Goal: Task Accomplishment & Management: Manage account settings

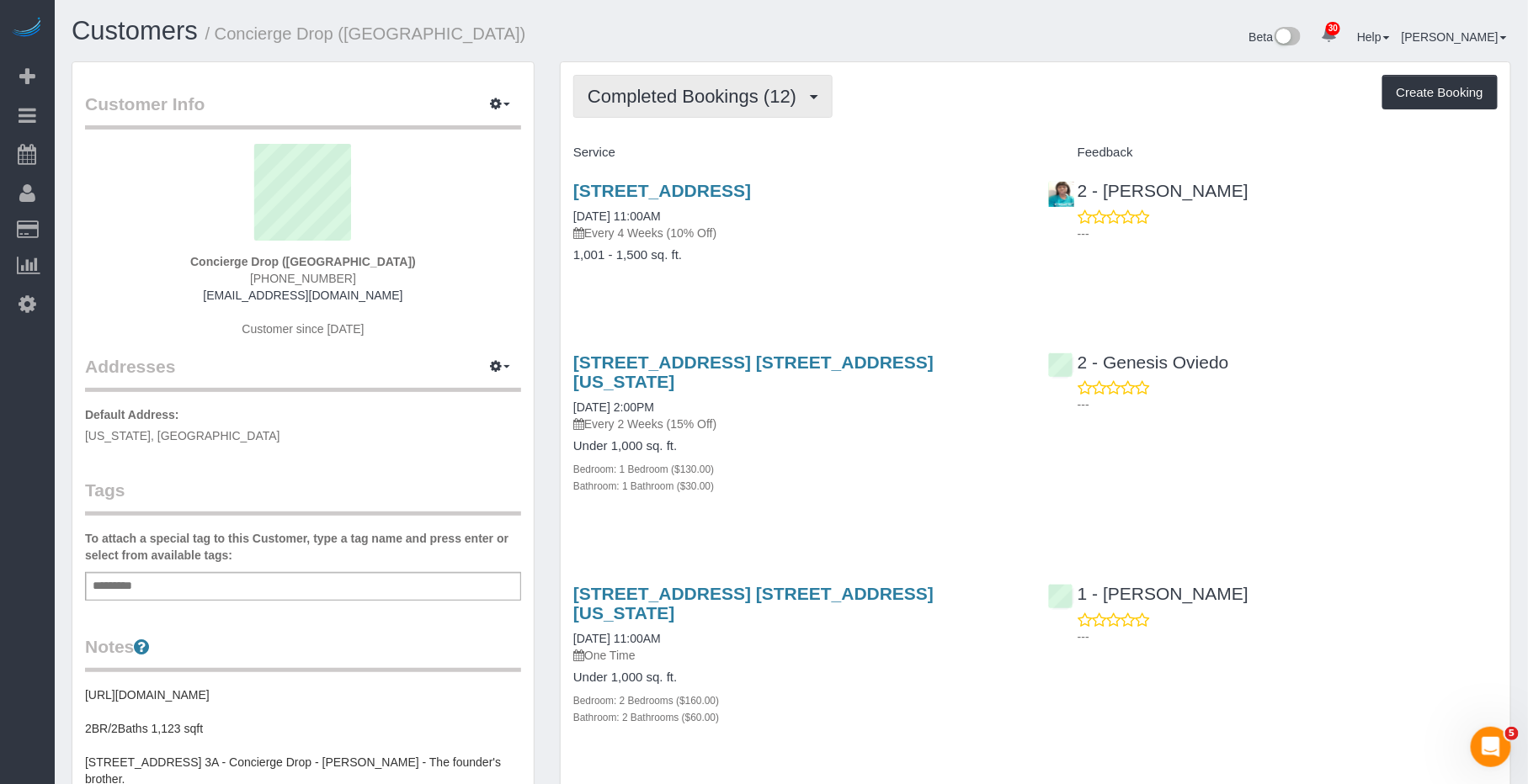
click at [796, 94] on span "Completed Bookings (12)" at bounding box center [696, 96] width 217 height 21
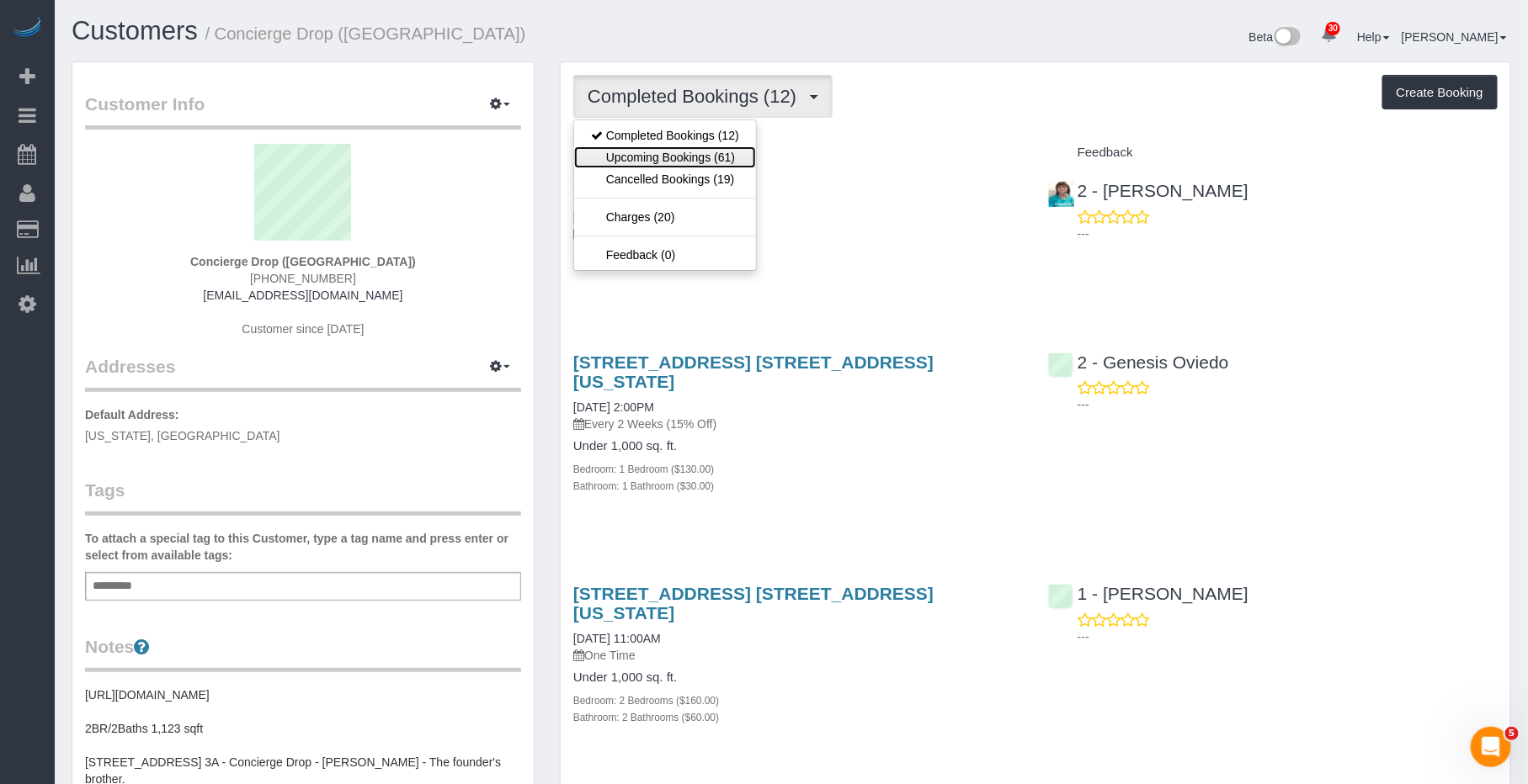
click at [726, 158] on link "Upcoming Bookings (61)" at bounding box center [664, 158] width 182 height 22
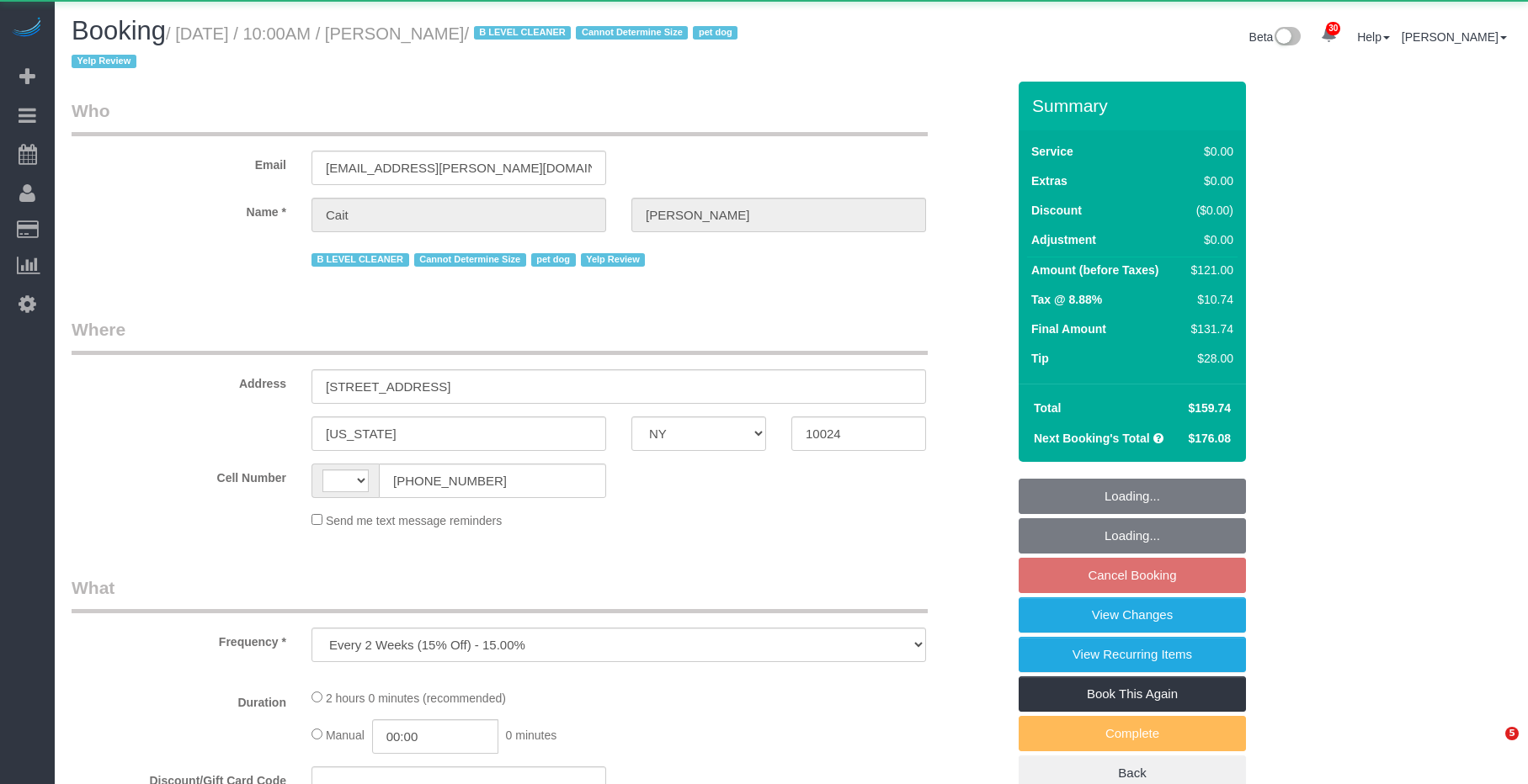
select select "NY"
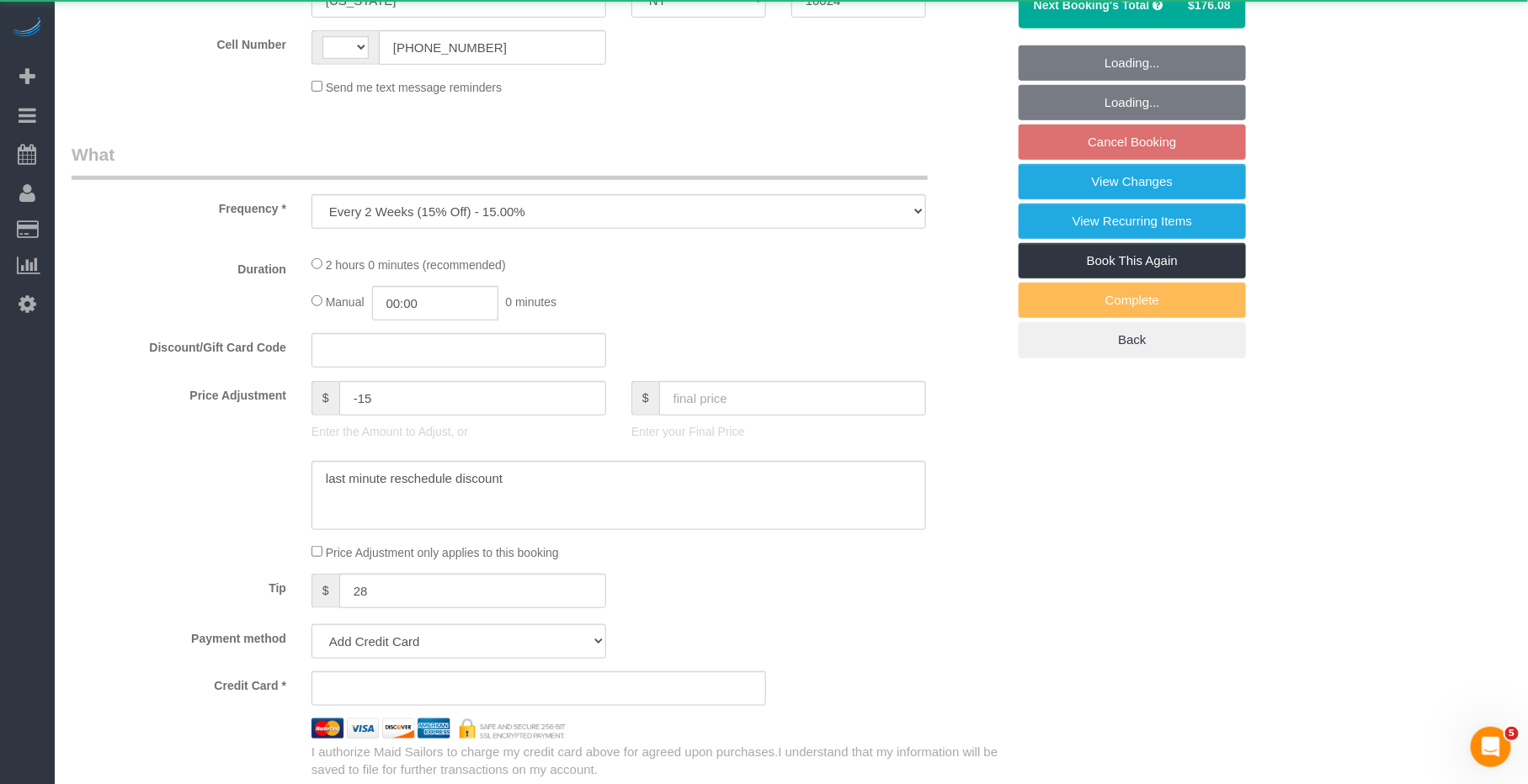
select select "string:US"
select select "1"
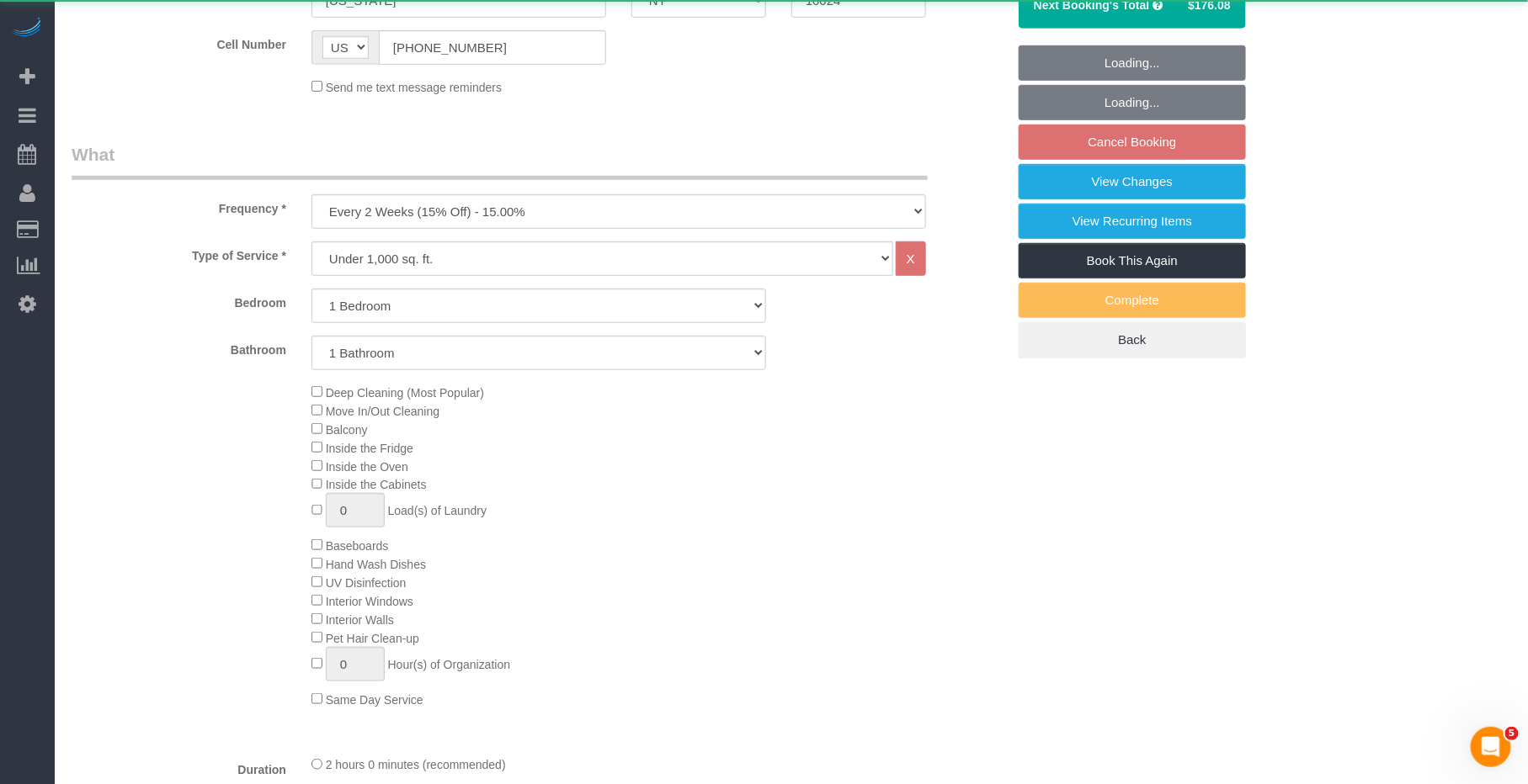
select select "string:stripe-pm_1PtyBH4VGloSiKo7pgkIsidZ"
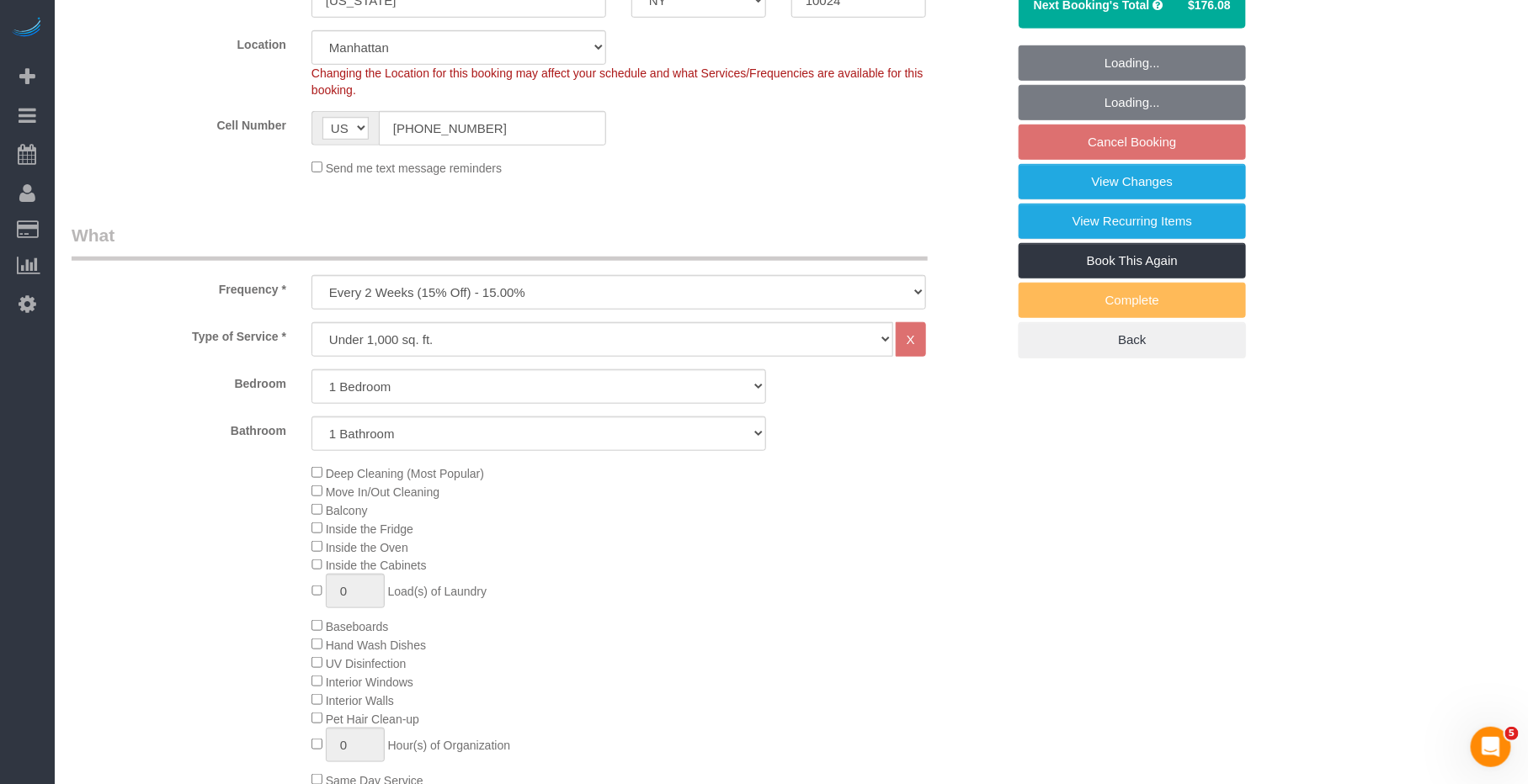
select select "object:1086"
select select "number:89"
select select "number:90"
select select "number:13"
select select "number:6"
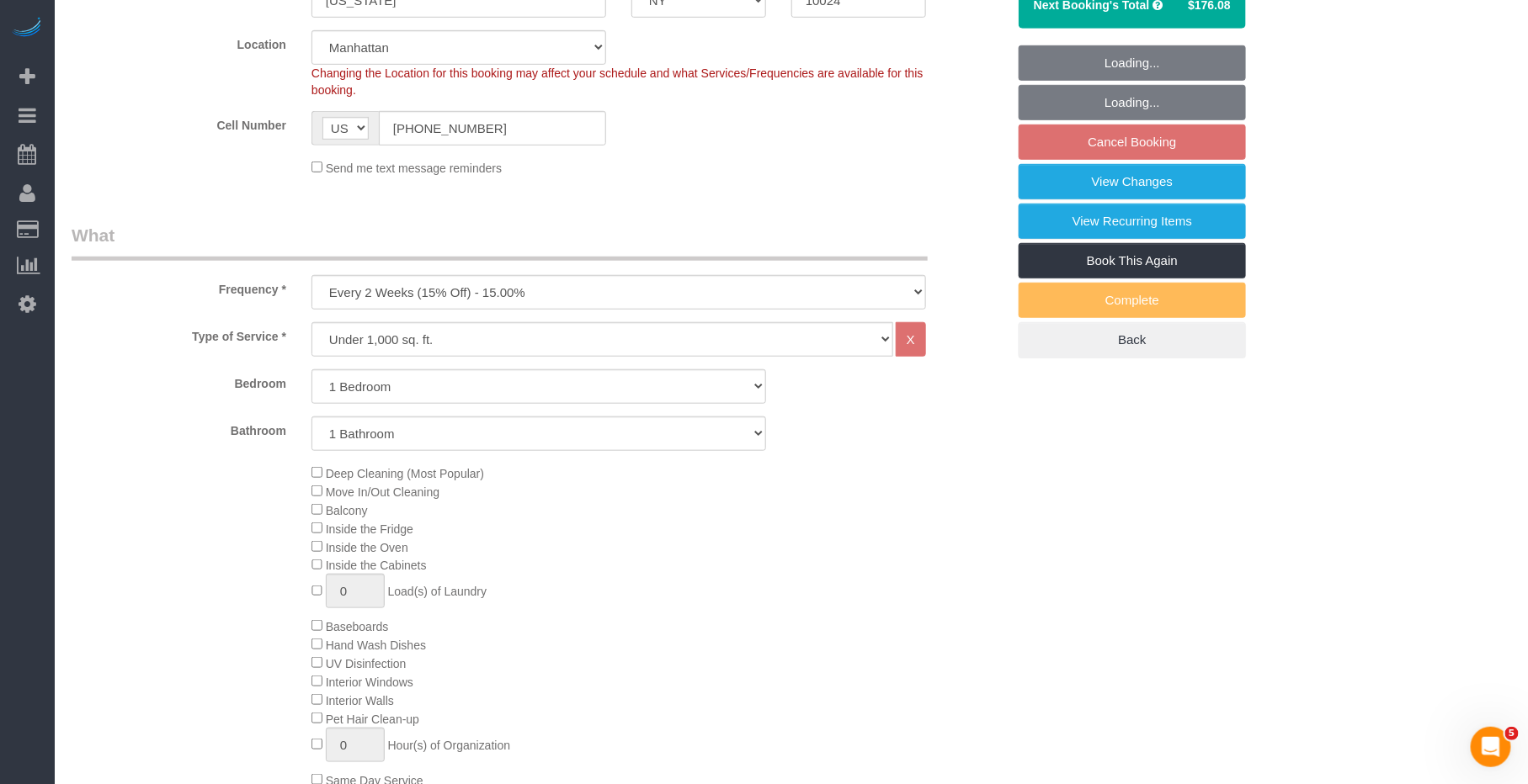
select select "1"
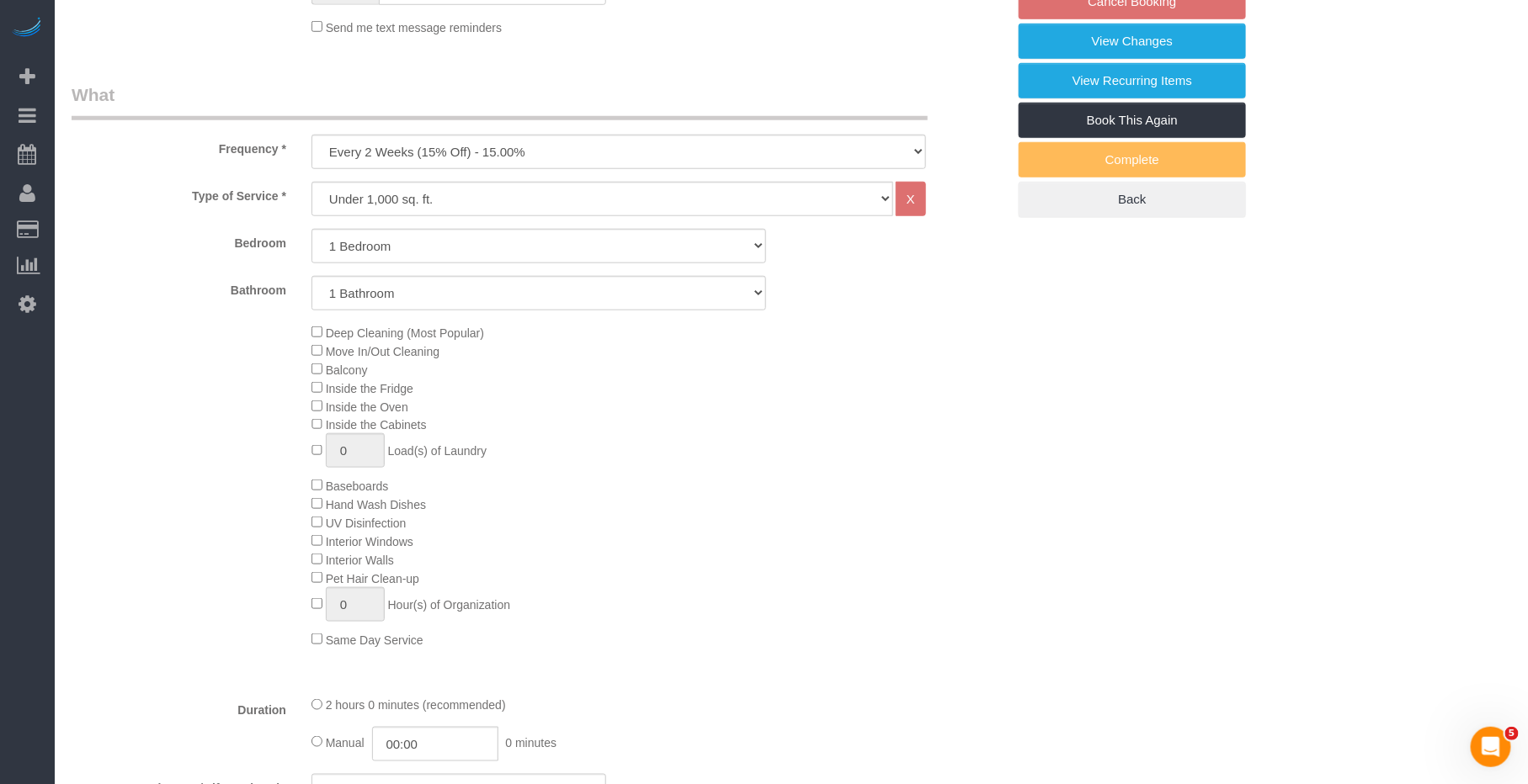
select select "spot3"
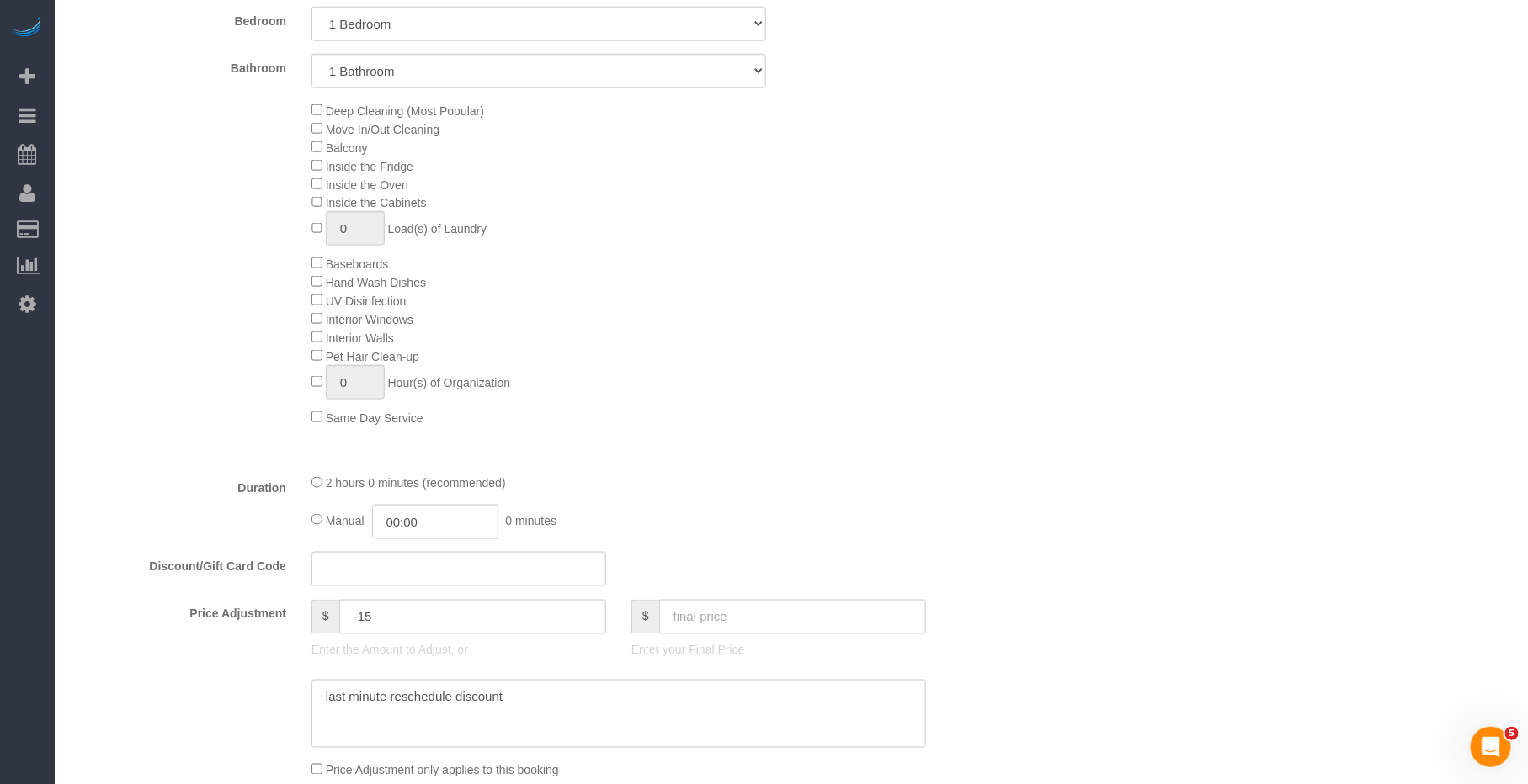
scroll to position [797, 0]
select select "spot58"
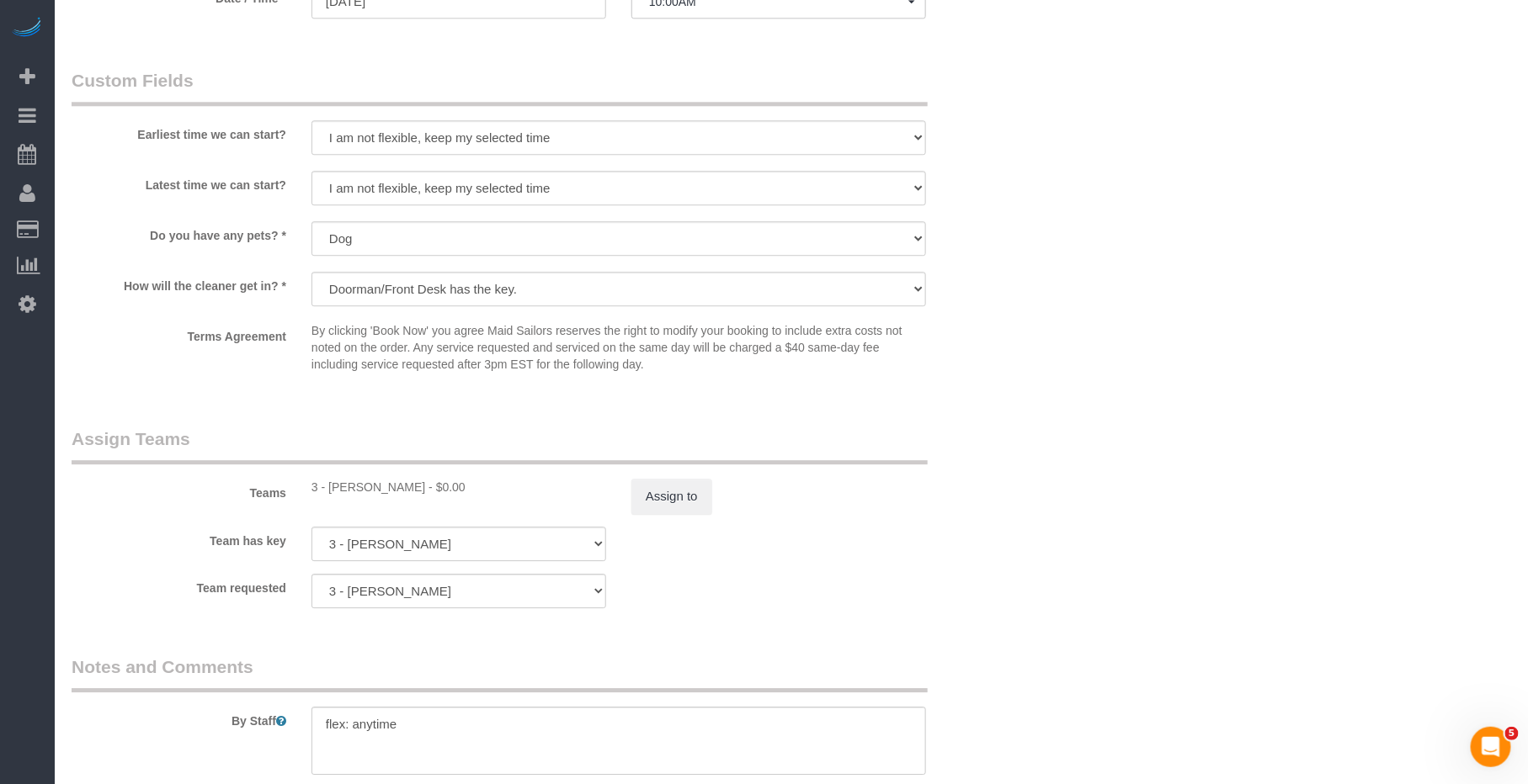
scroll to position [290, 0]
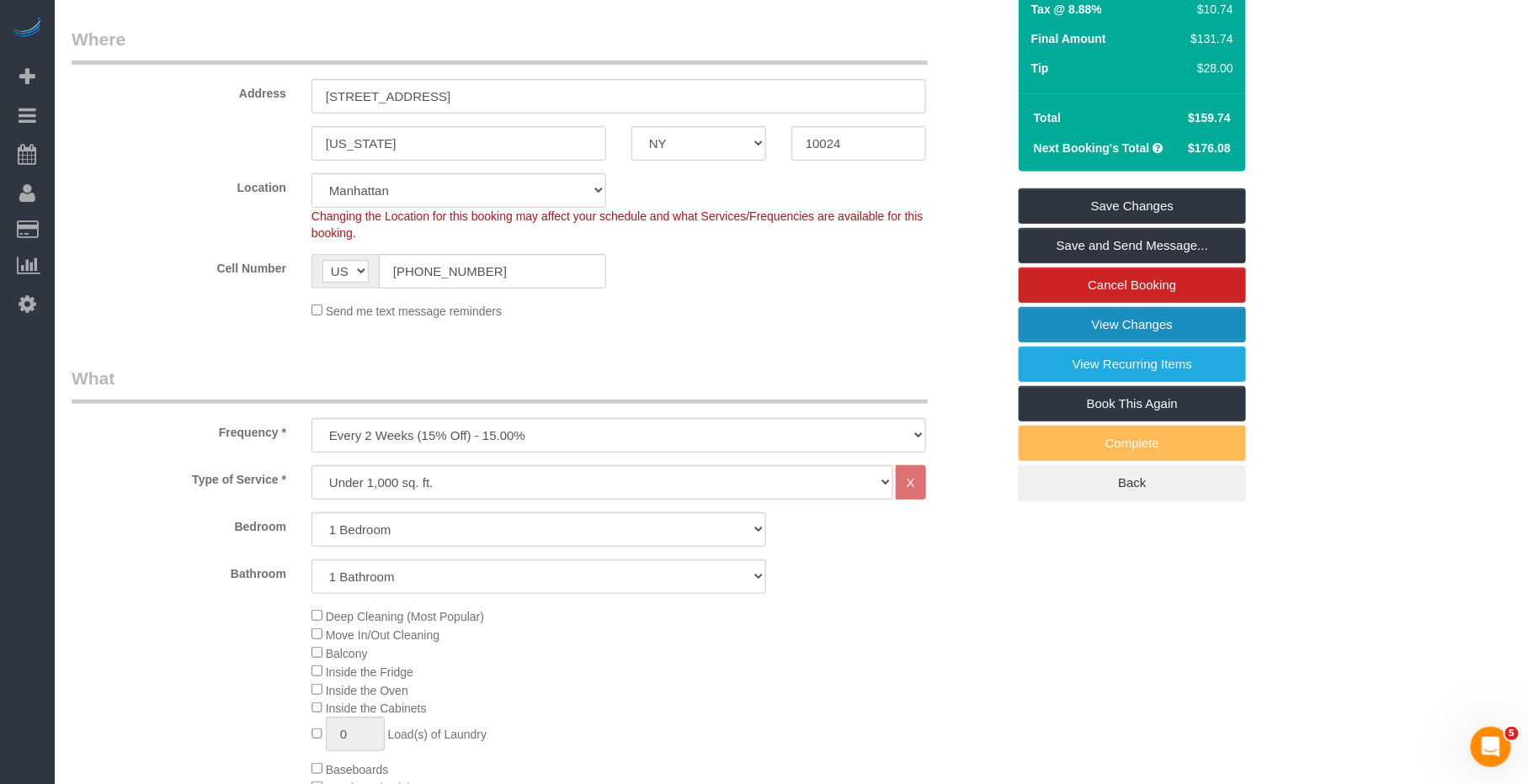
click at [1165, 328] on link "View Changes" at bounding box center [1132, 325] width 227 height 35
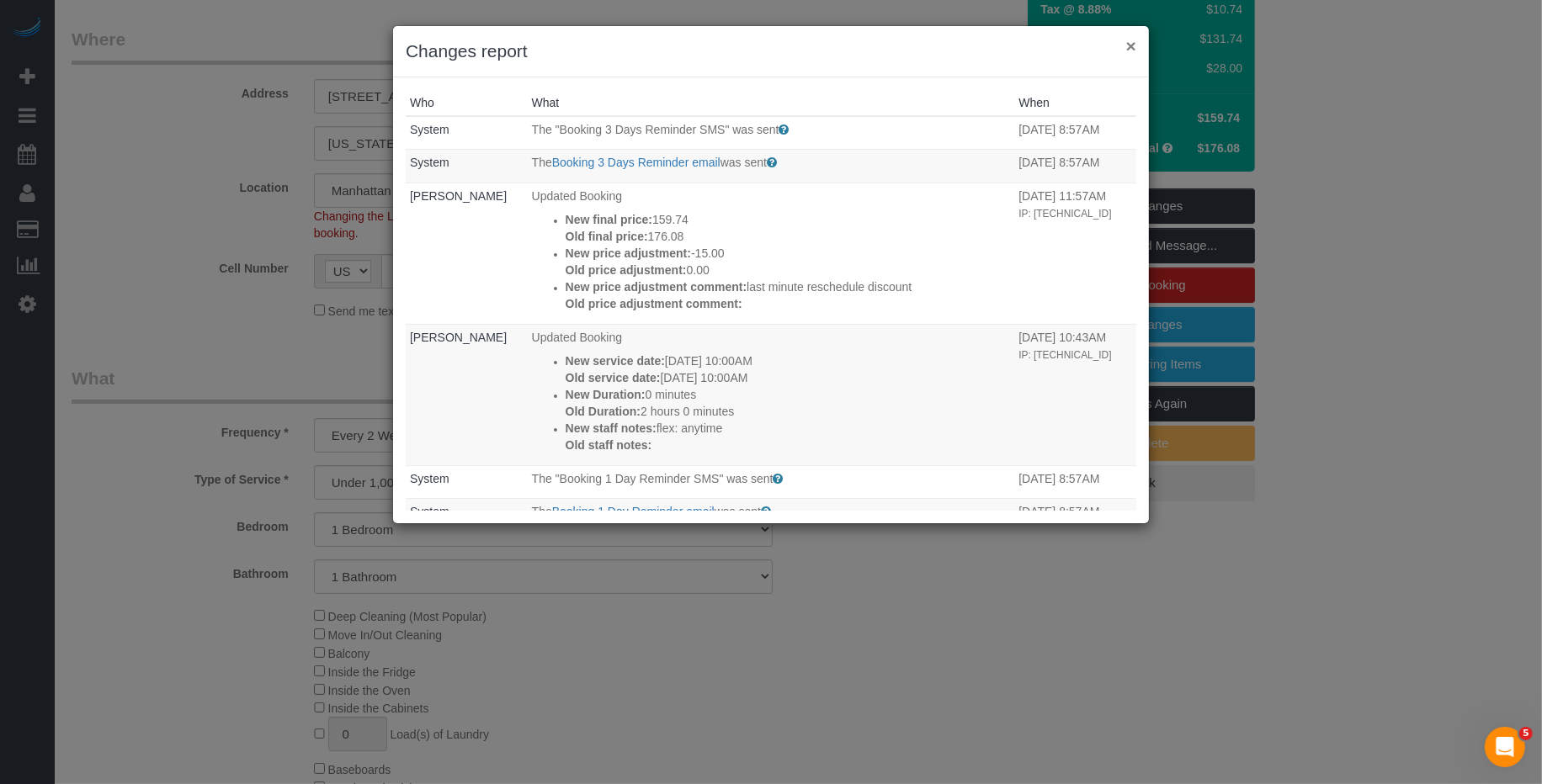
click at [1128, 46] on button "×" at bounding box center [1131, 46] width 10 height 18
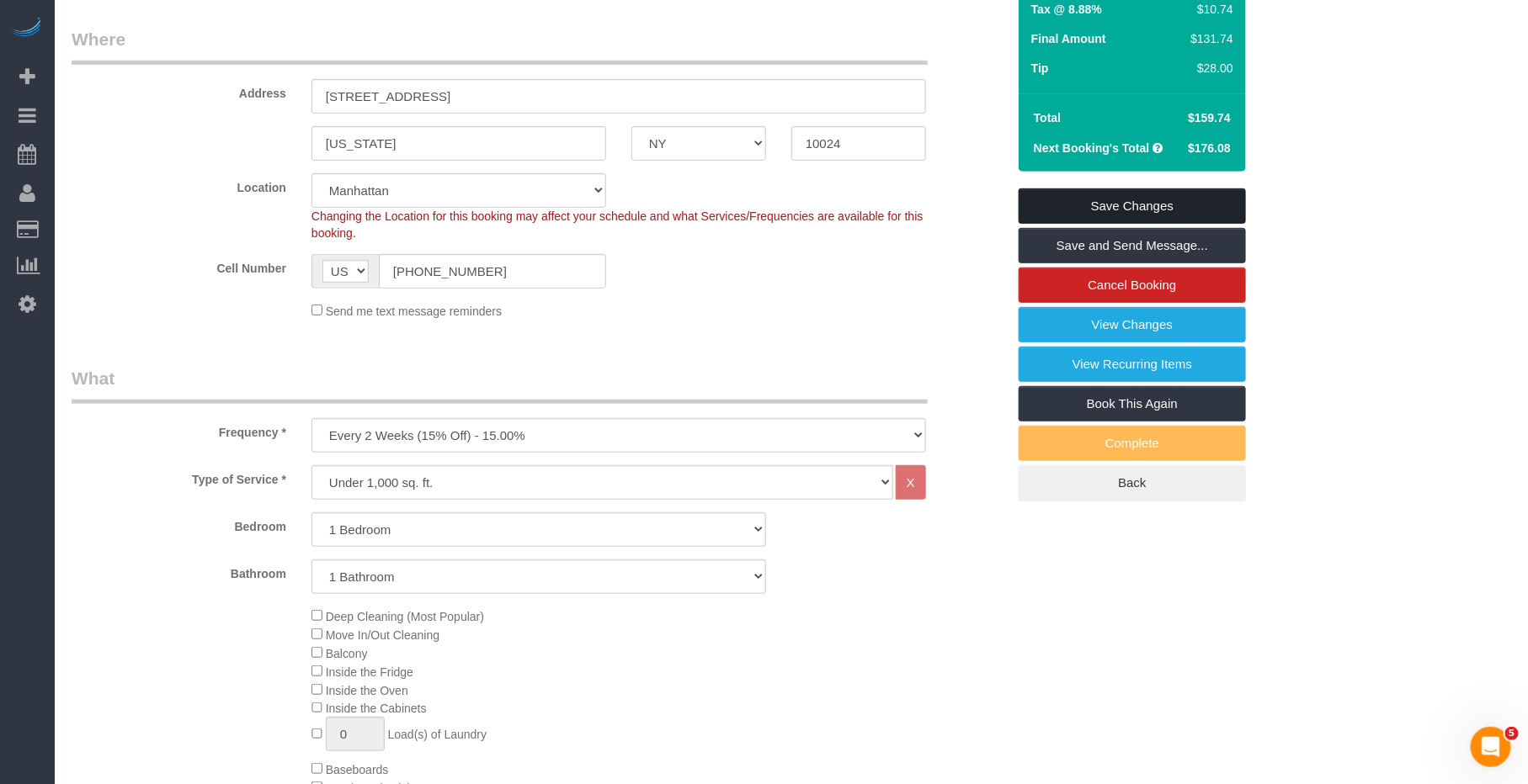
click at [1155, 205] on link "Save Changes" at bounding box center [1132, 206] width 227 height 35
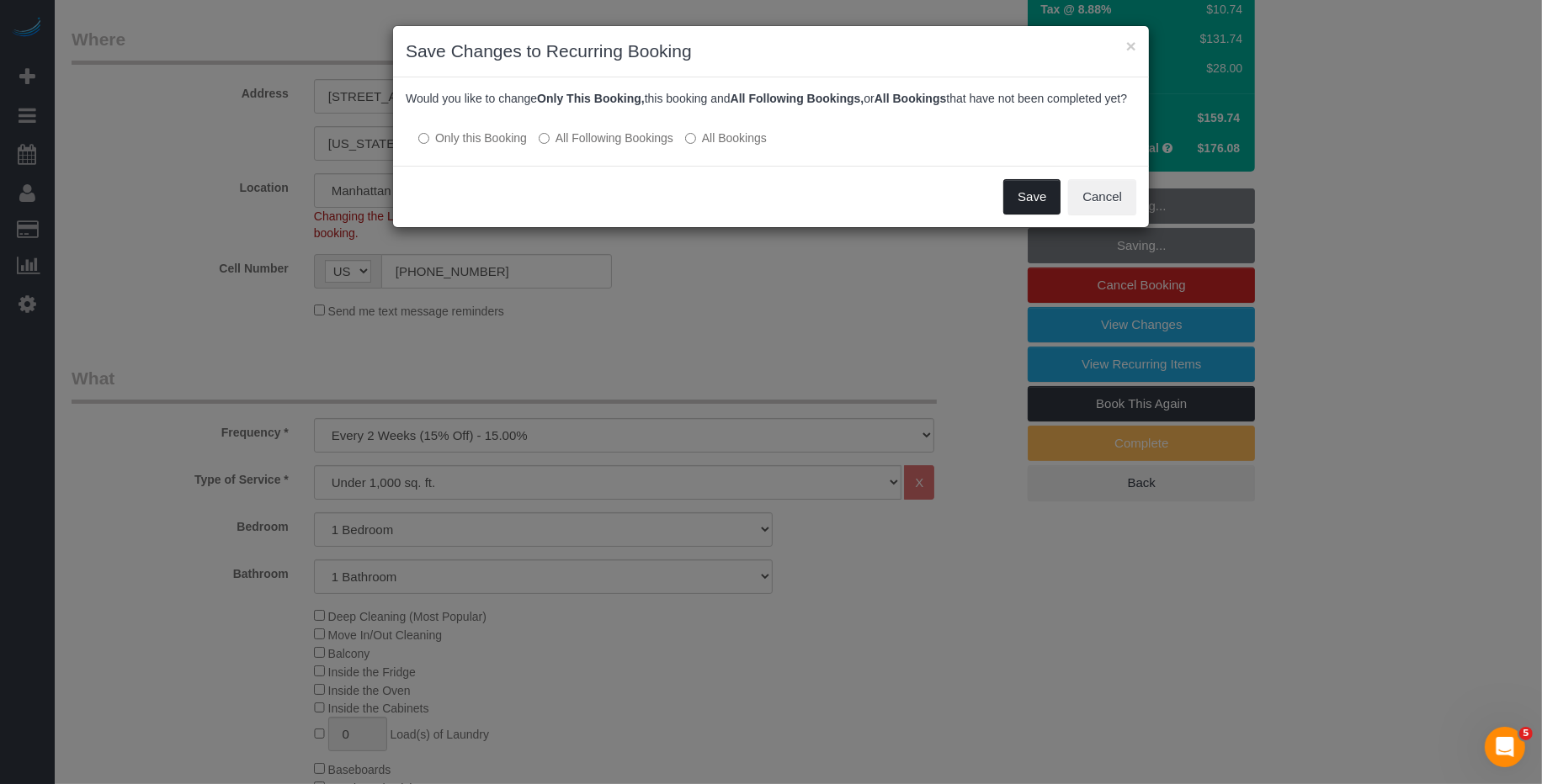
drag, startPoint x: 1015, startPoint y: 222, endPoint x: 994, endPoint y: 201, distance: 29.7
click at [1015, 214] on button "Save" at bounding box center [1032, 197] width 57 height 35
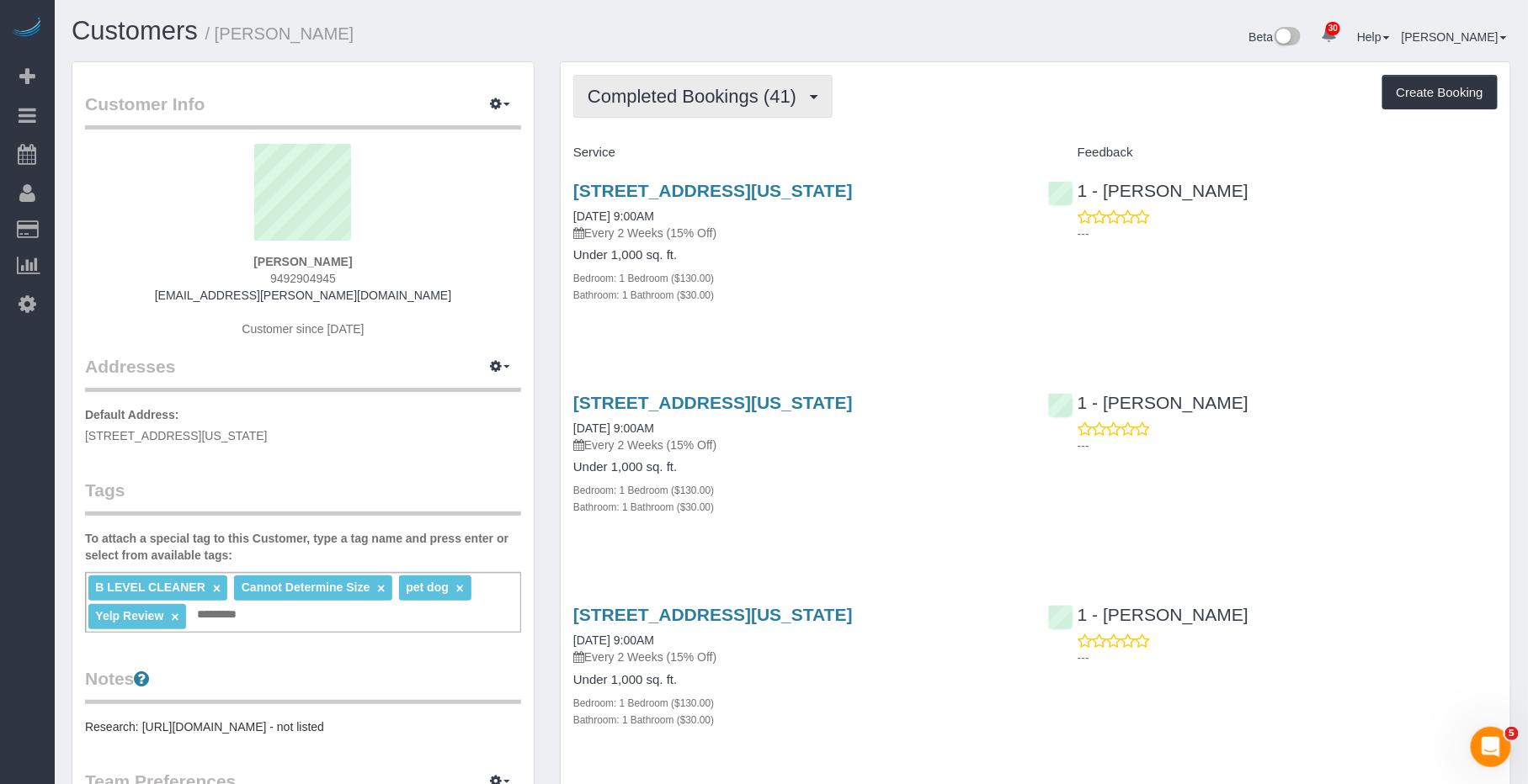
drag, startPoint x: 727, startPoint y: 96, endPoint x: 699, endPoint y: 146, distance: 57.3
click at [726, 96] on span "Completed Bookings (41)" at bounding box center [696, 96] width 217 height 21
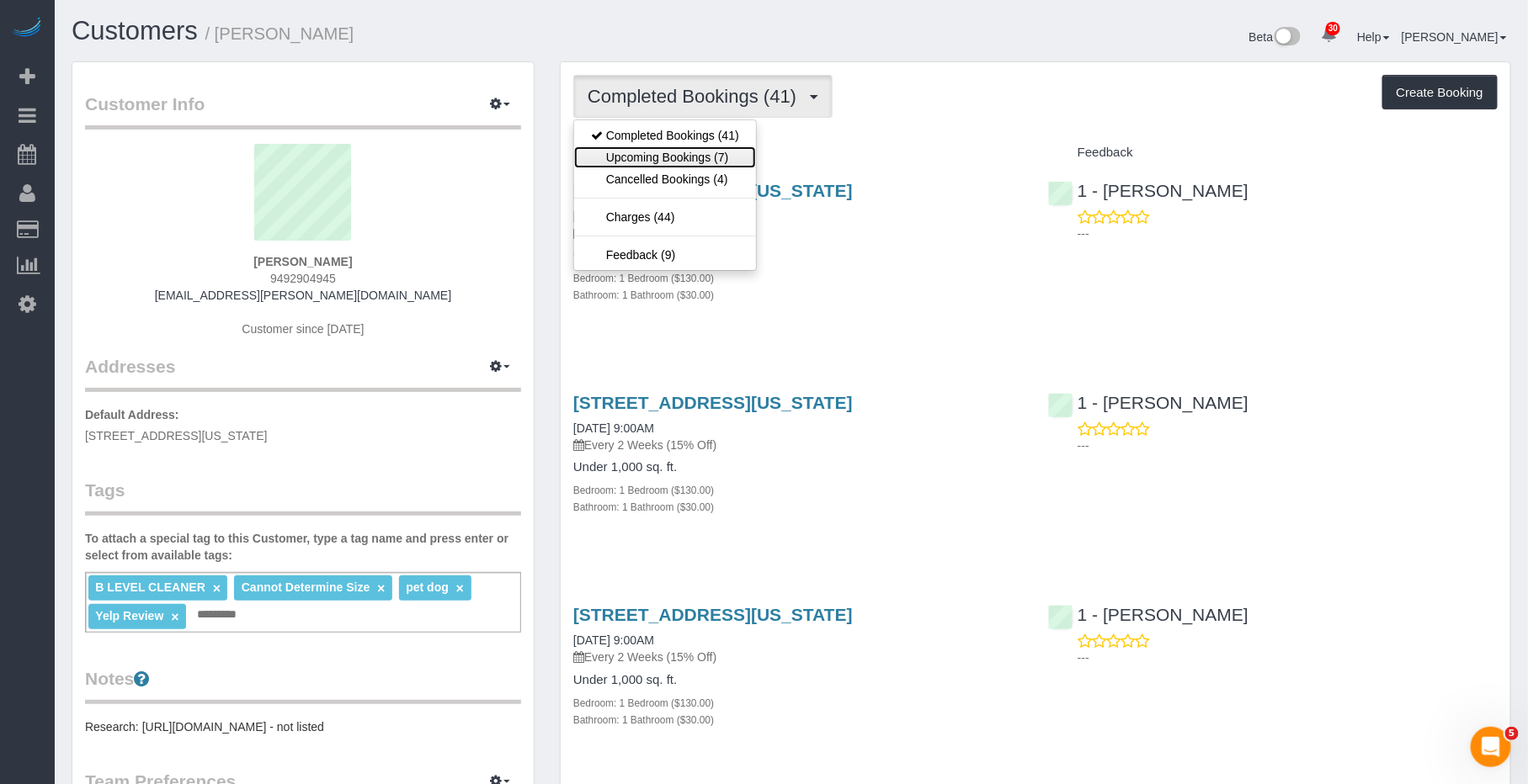
click at [694, 160] on link "Upcoming Bookings (7)" at bounding box center [664, 158] width 182 height 22
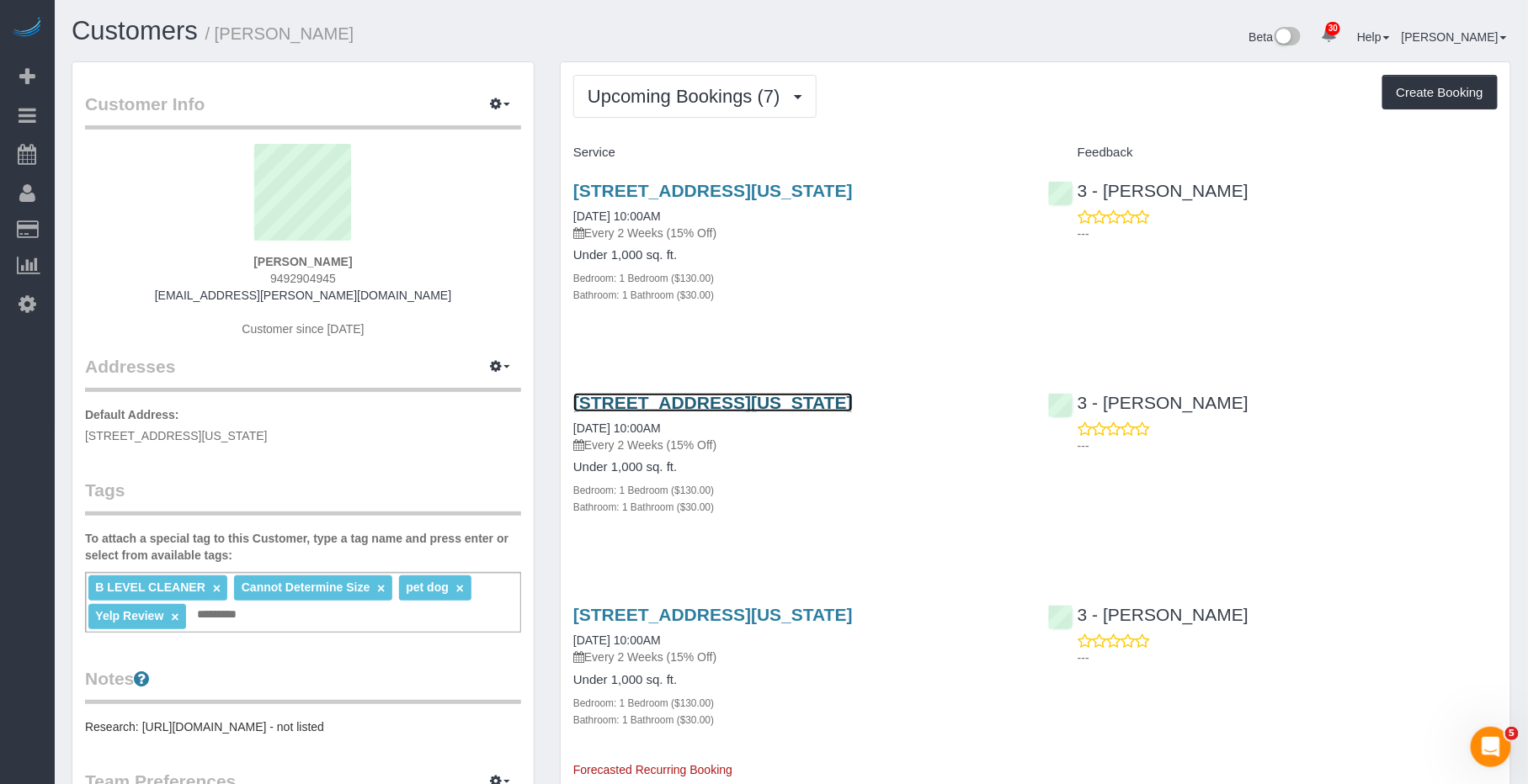
click at [672, 405] on link "101 West 79th St., 8a, New York, NY 10024" at bounding box center [713, 403] width 279 height 19
drag, startPoint x: 738, startPoint y: 96, endPoint x: 719, endPoint y: 128, distance: 37.2
click at [737, 96] on span "Upcoming Bookings (7)" at bounding box center [688, 96] width 201 height 21
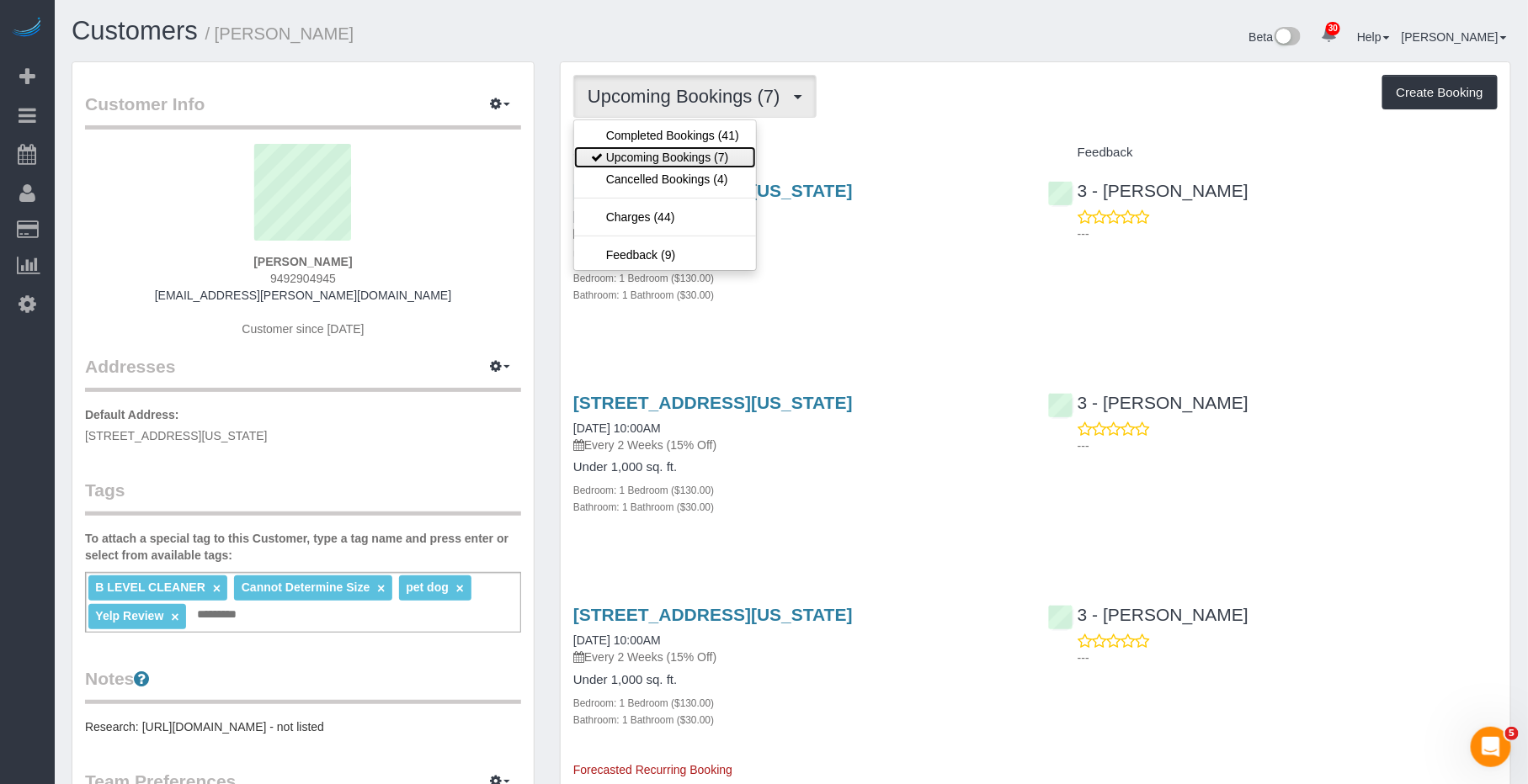
click at [709, 152] on link "Upcoming Bookings (7)" at bounding box center [664, 158] width 182 height 22
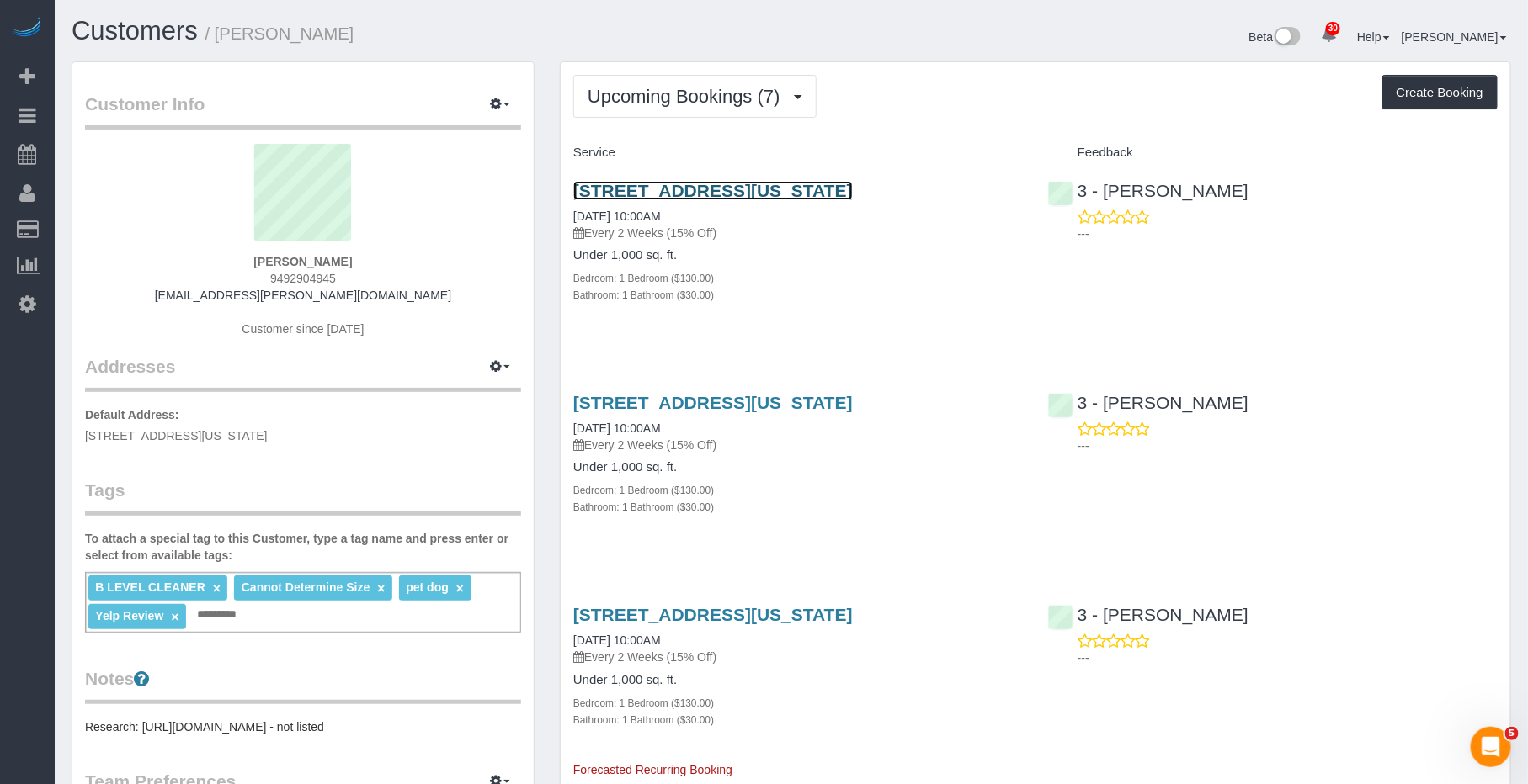
click at [714, 189] on link "101 West 79th St., 8a, New York, NY 10024" at bounding box center [713, 190] width 279 height 19
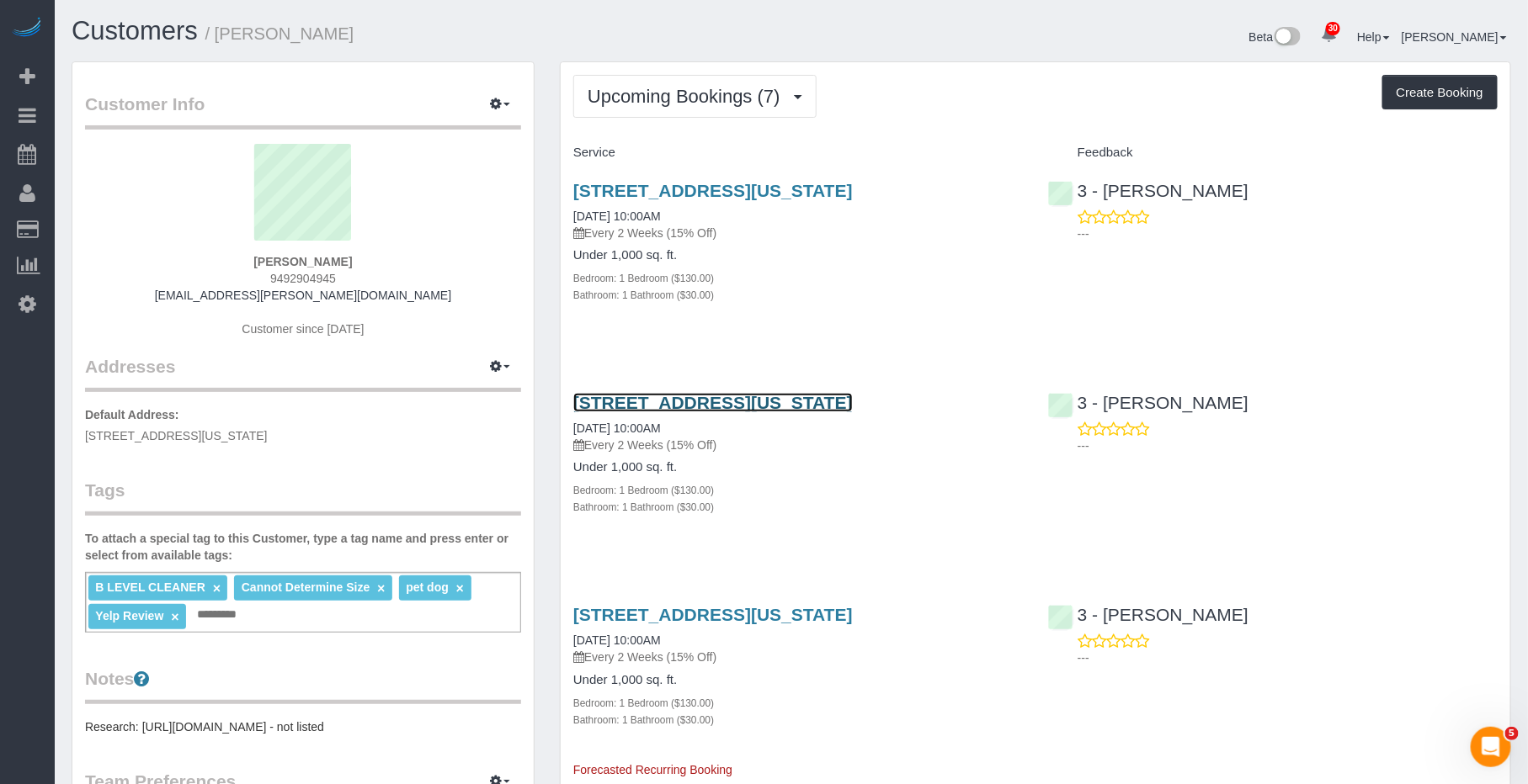
click at [730, 408] on link "101 West 79th St., 8a, New York, NY 10024" at bounding box center [713, 403] width 279 height 19
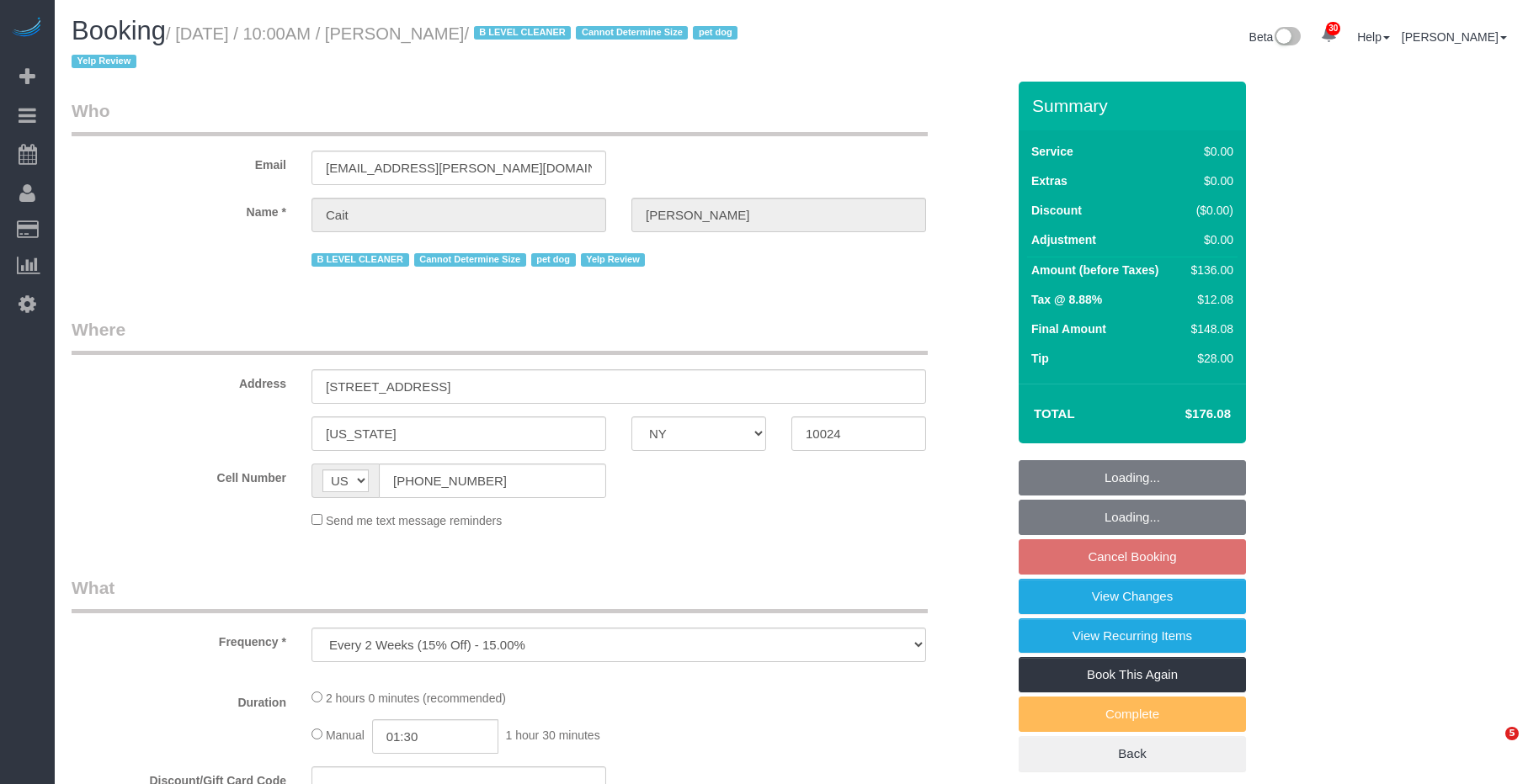
select select "NY"
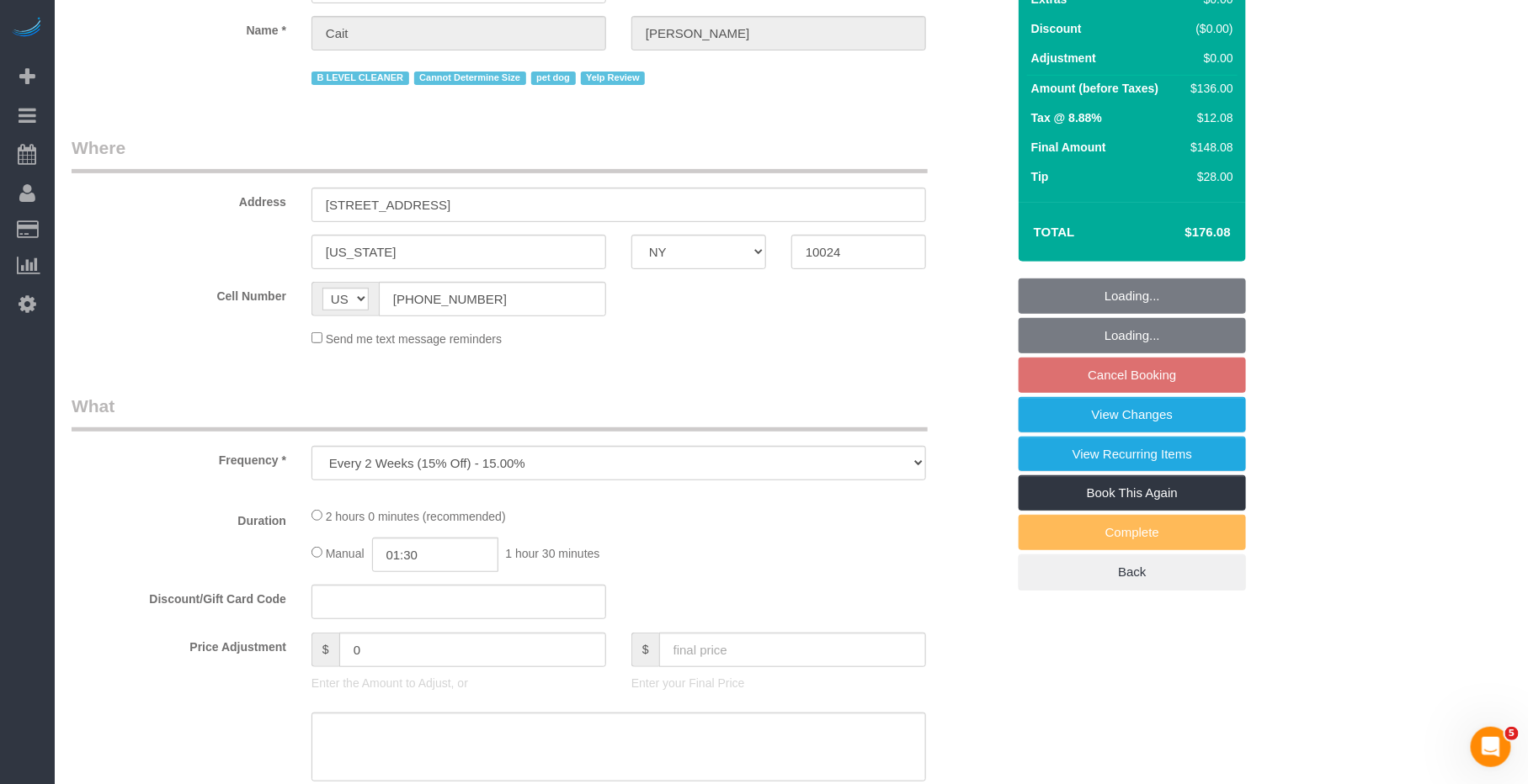
scroll to position [267, 0]
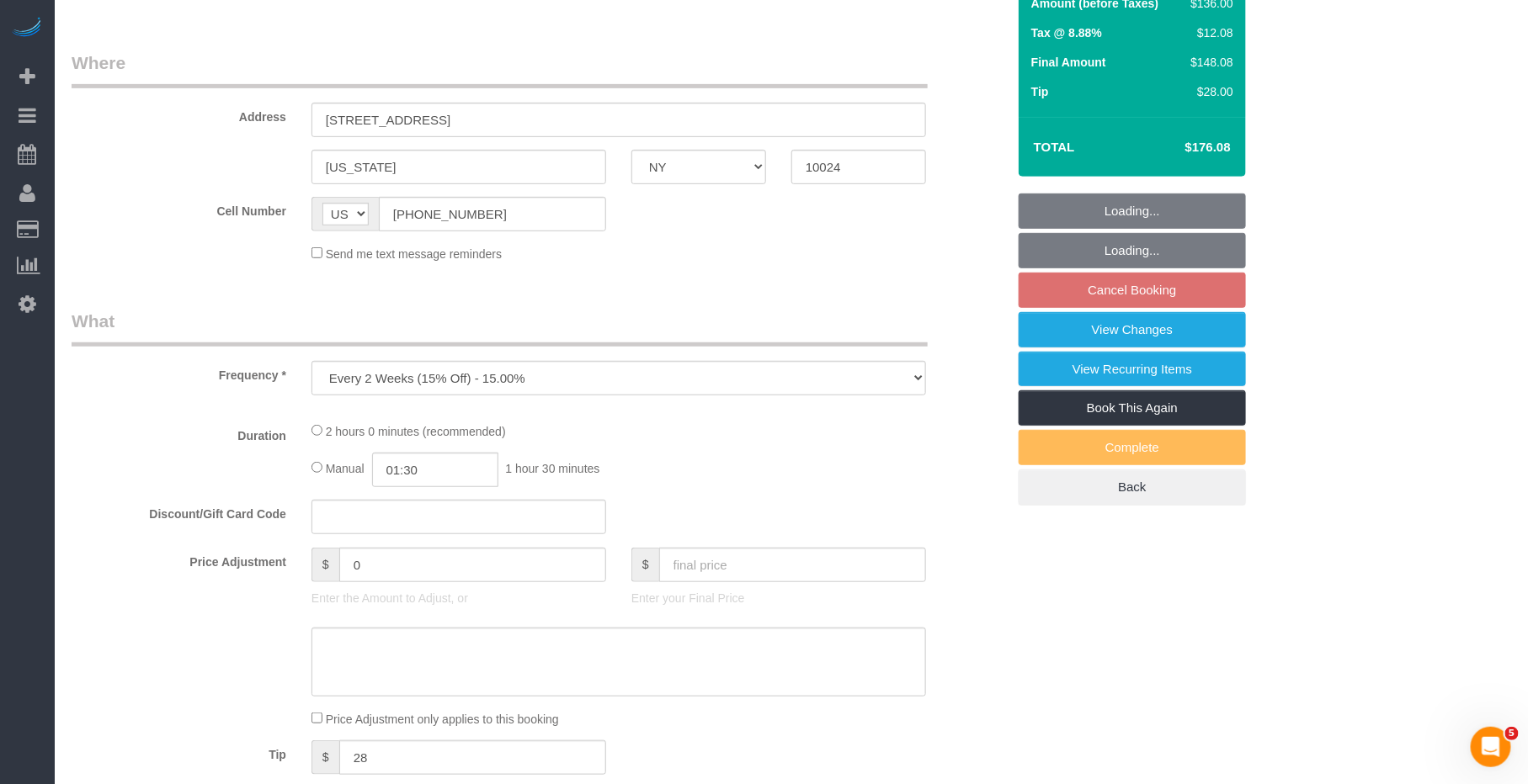
select select "object:1119"
select select "1"
select select "number:89"
select select "number:90"
select select "number:13"
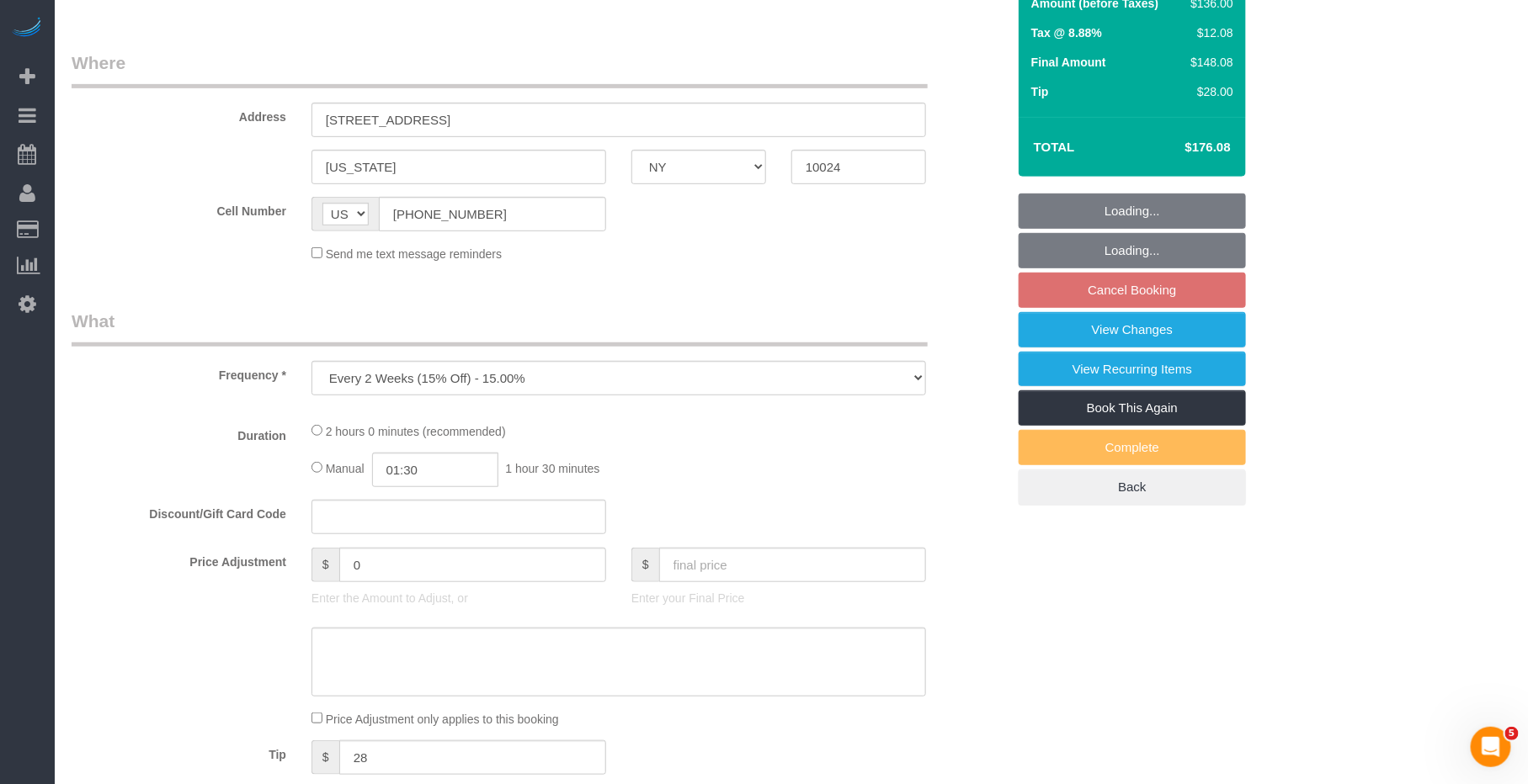
select select "number:6"
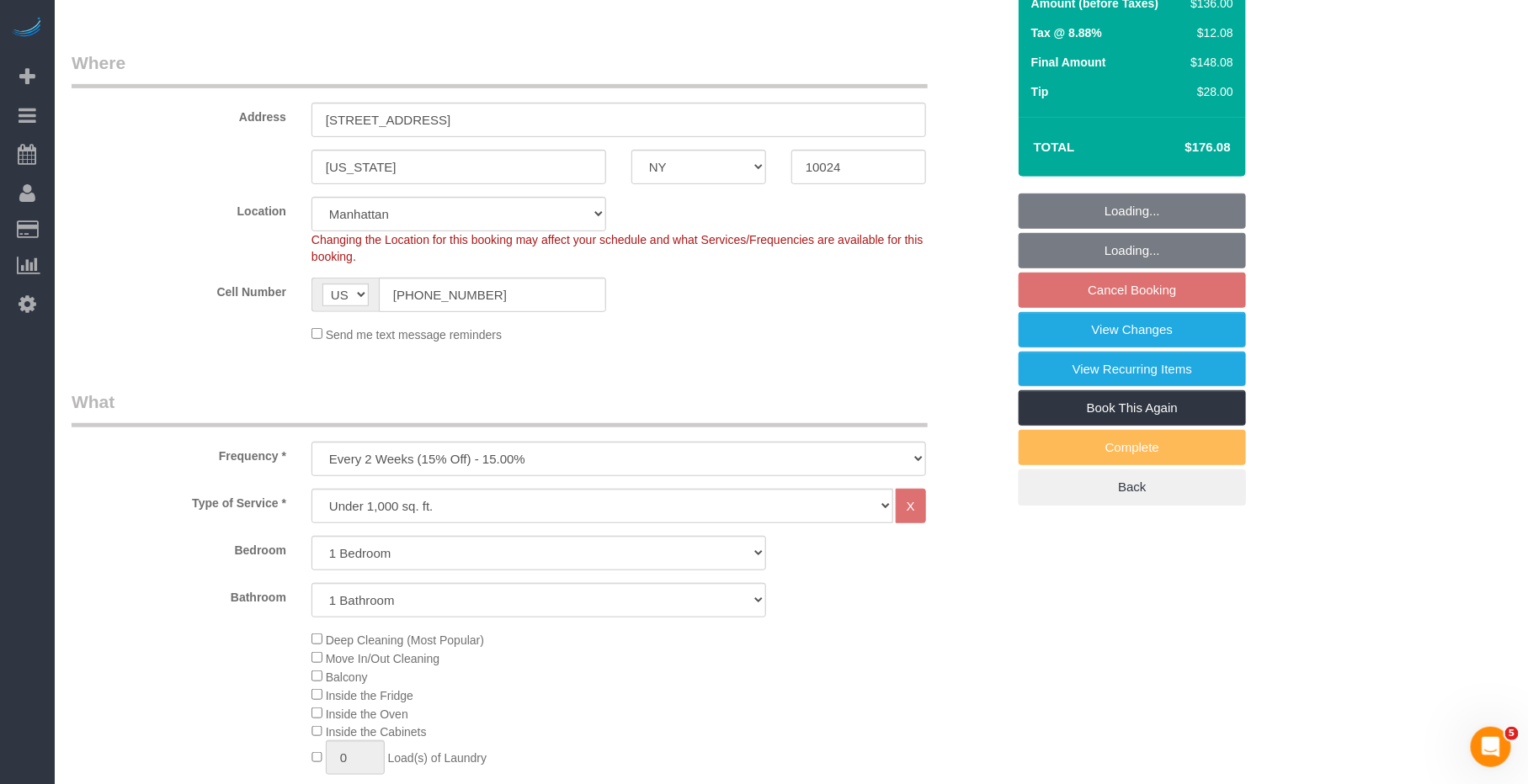
select select "string:stripe-pm_1PtyBH4VGloSiKo7pgkIsidZ"
select select "spot3"
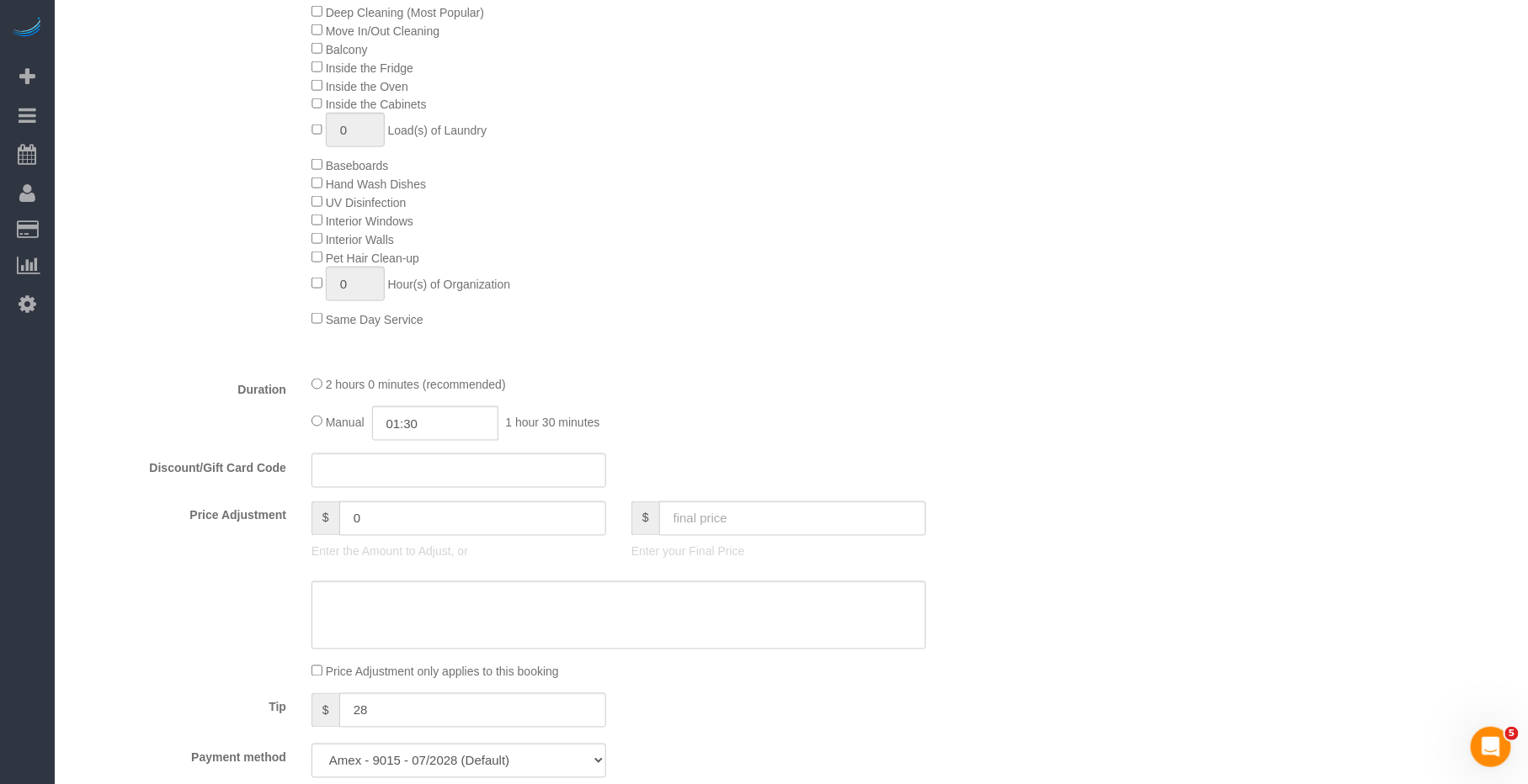
scroll to position [678, 0]
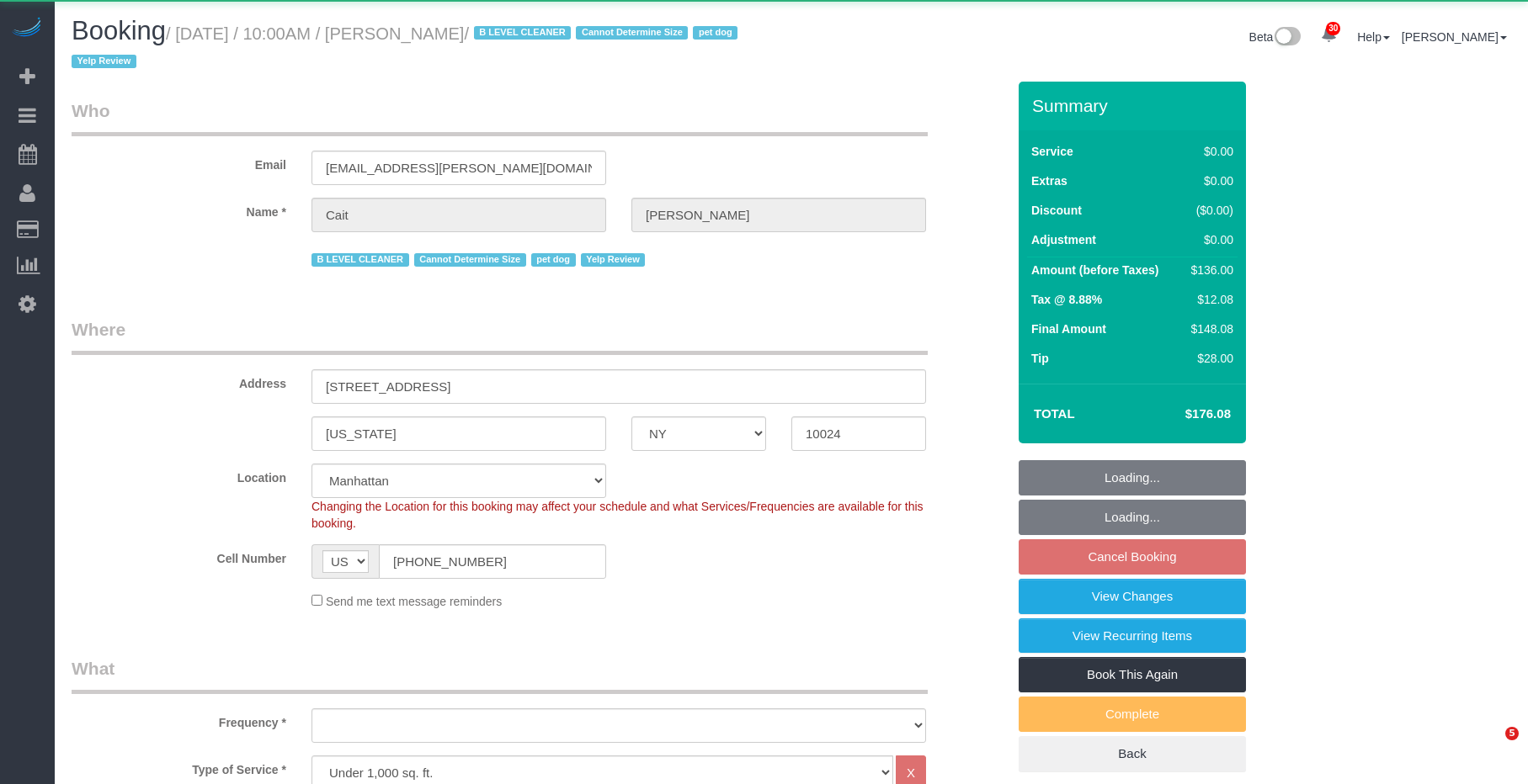
select select "NY"
select select "1"
select select "object:943"
select select "1"
select select "spot3"
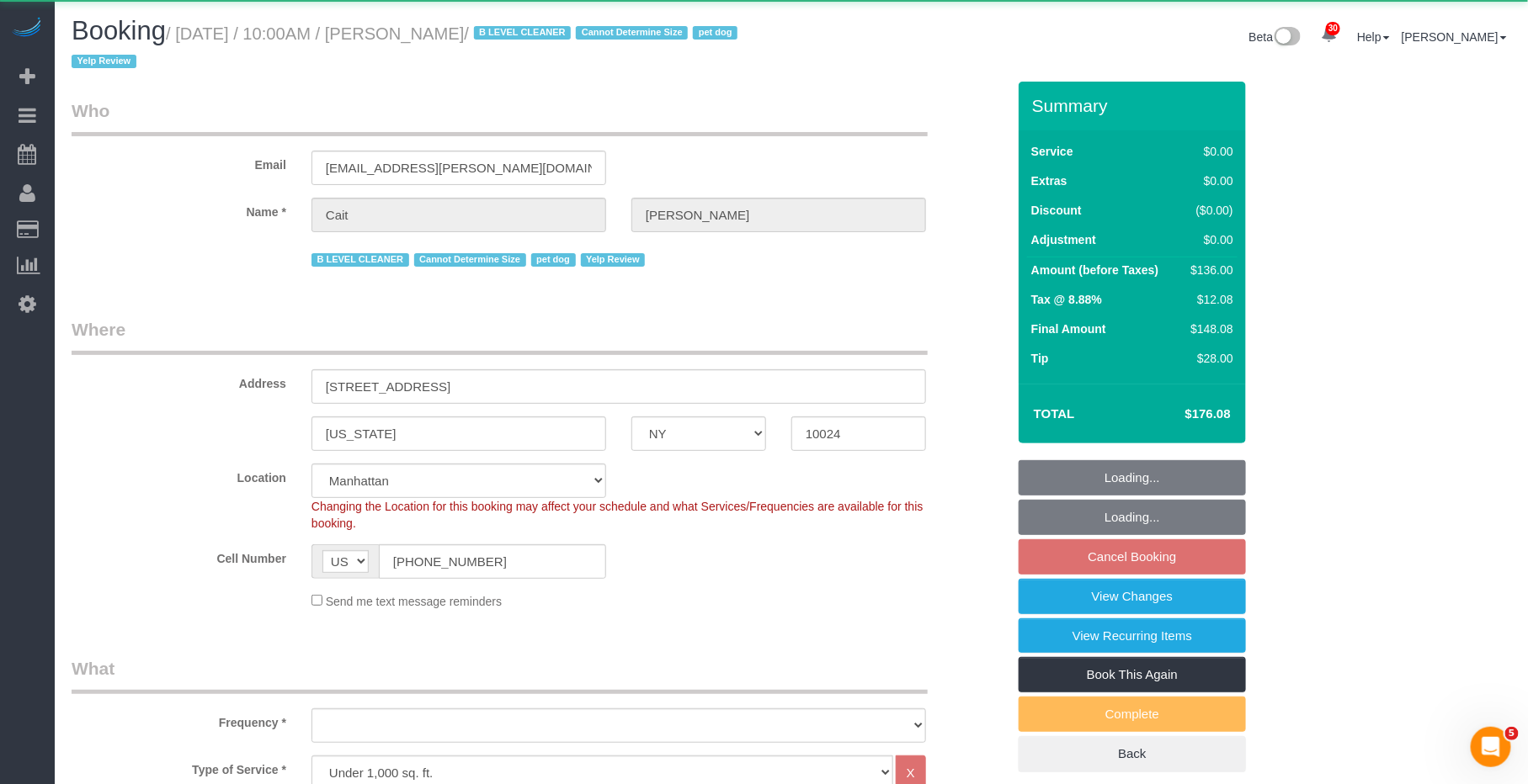
select select "number:89"
select select "number:90"
select select "number:13"
select select "number:6"
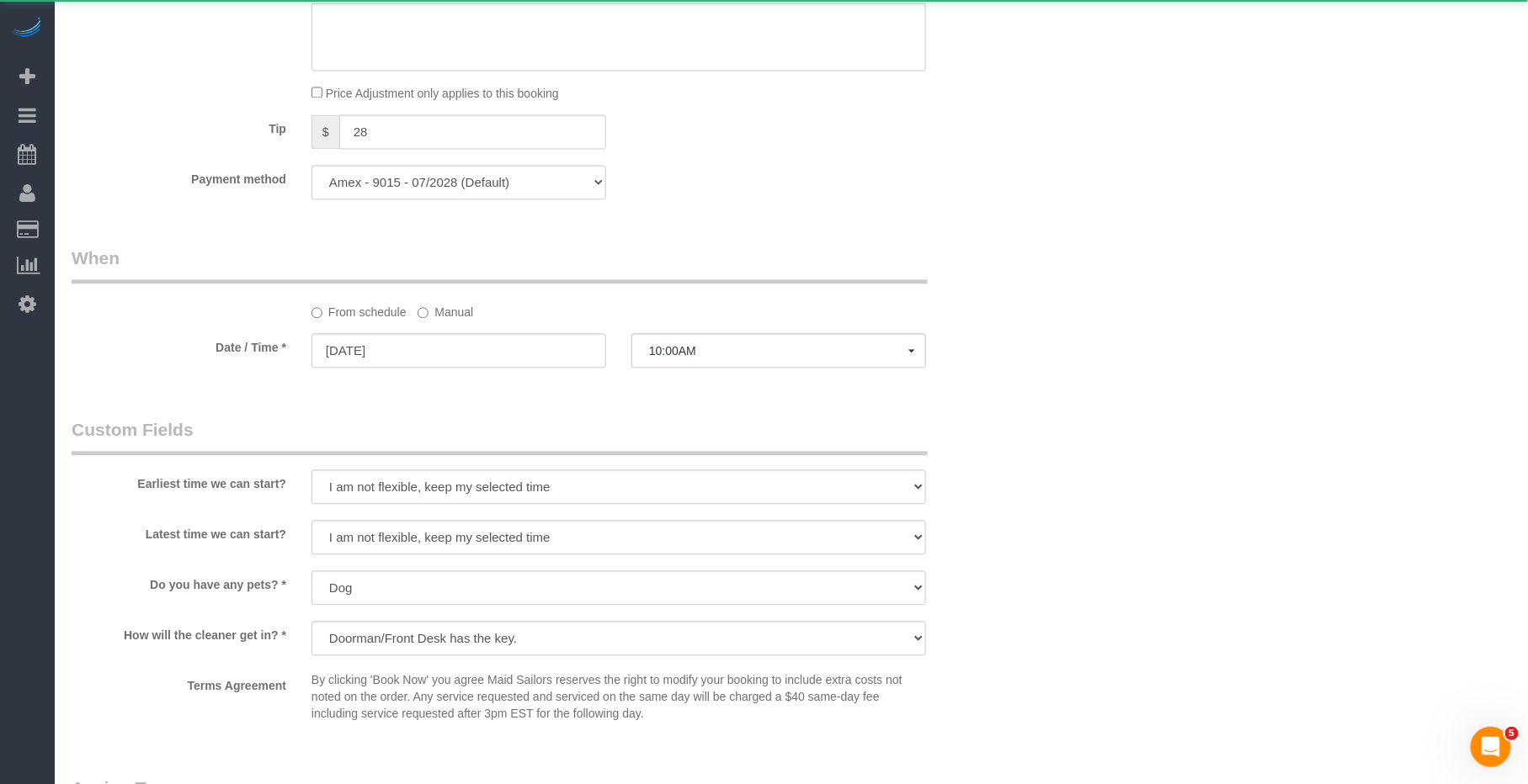
select select "string:stripe-pm_1PtyBH4VGloSiKo7pgkIsidZ"
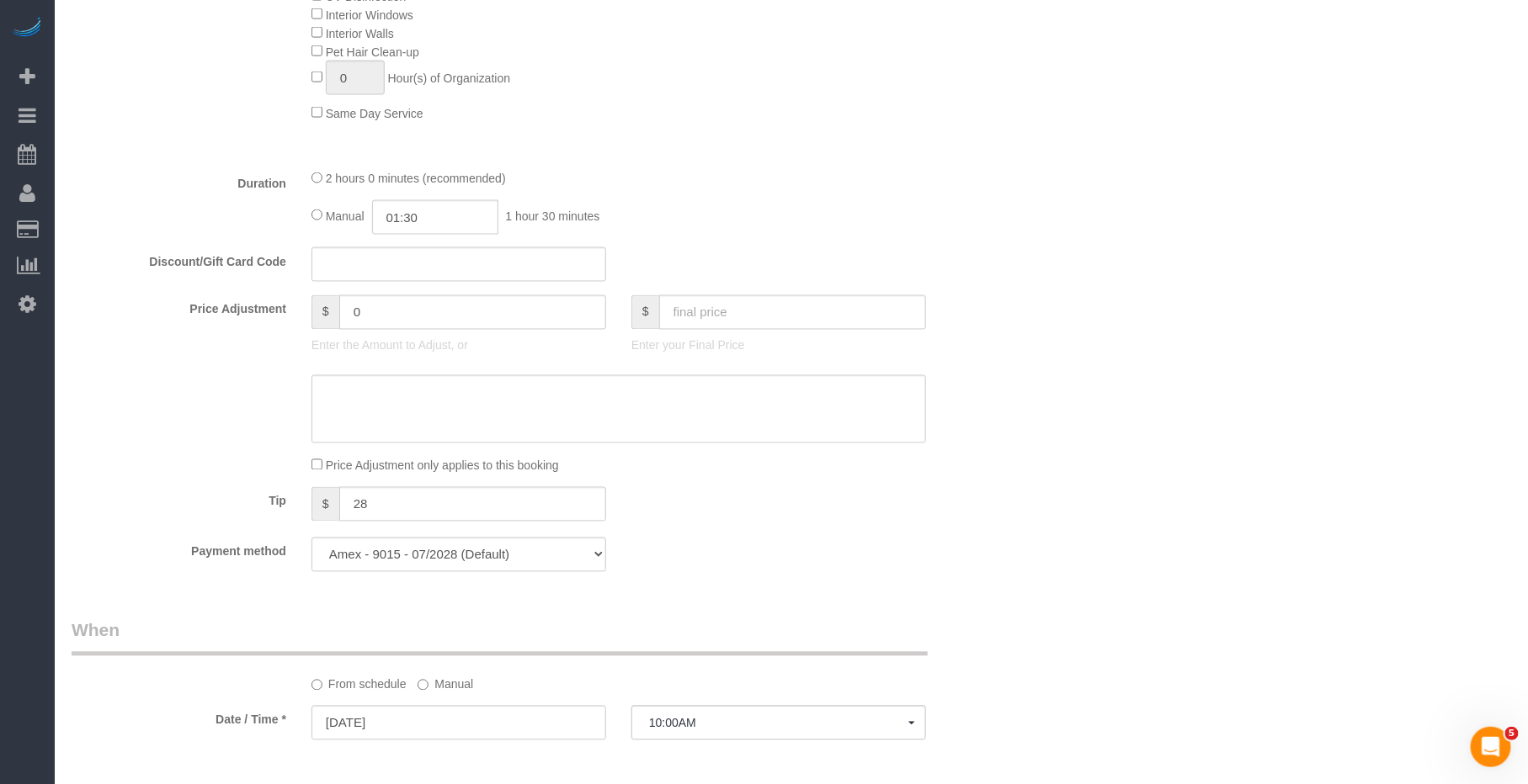
scroll to position [976, 0]
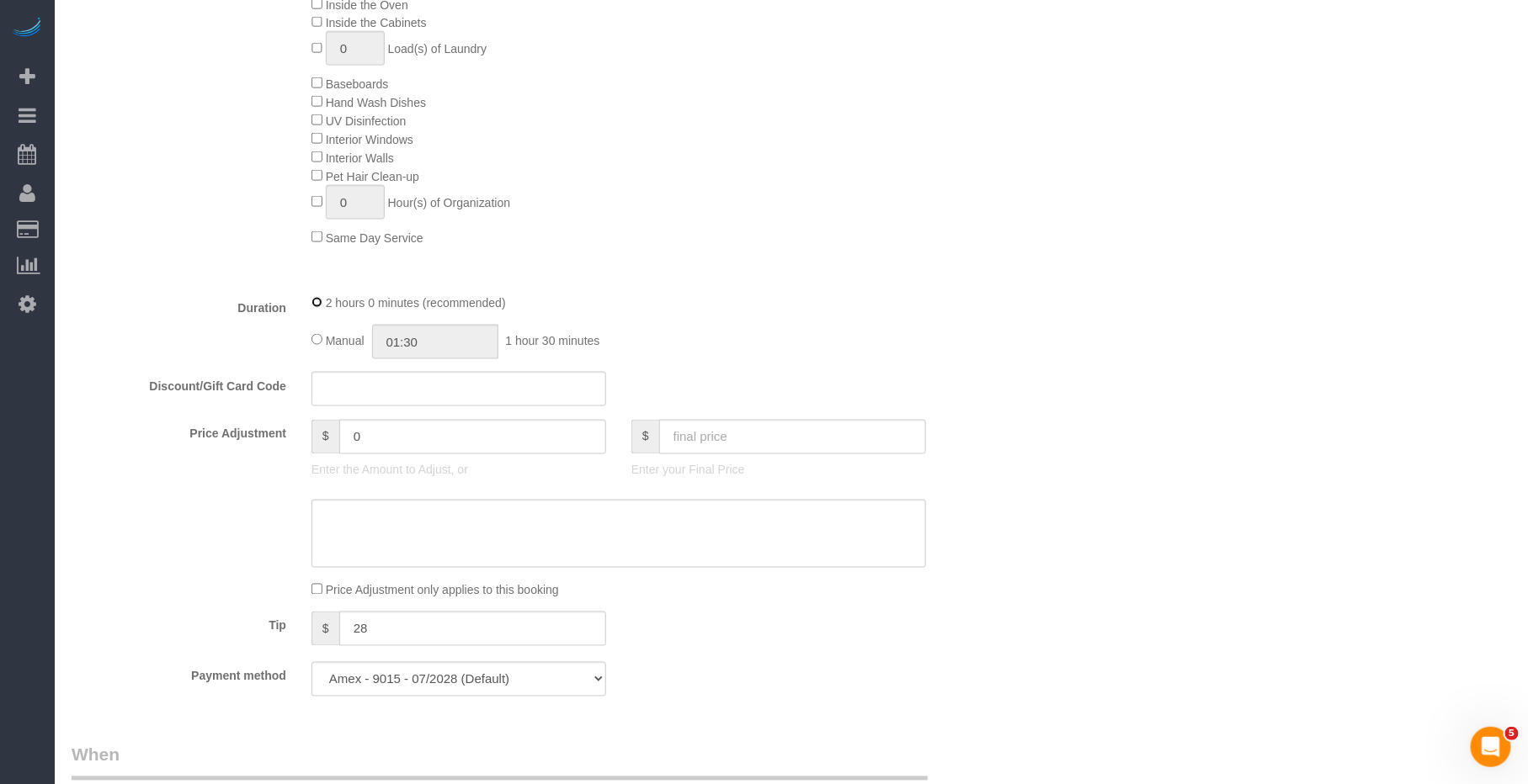
select select "spot60"
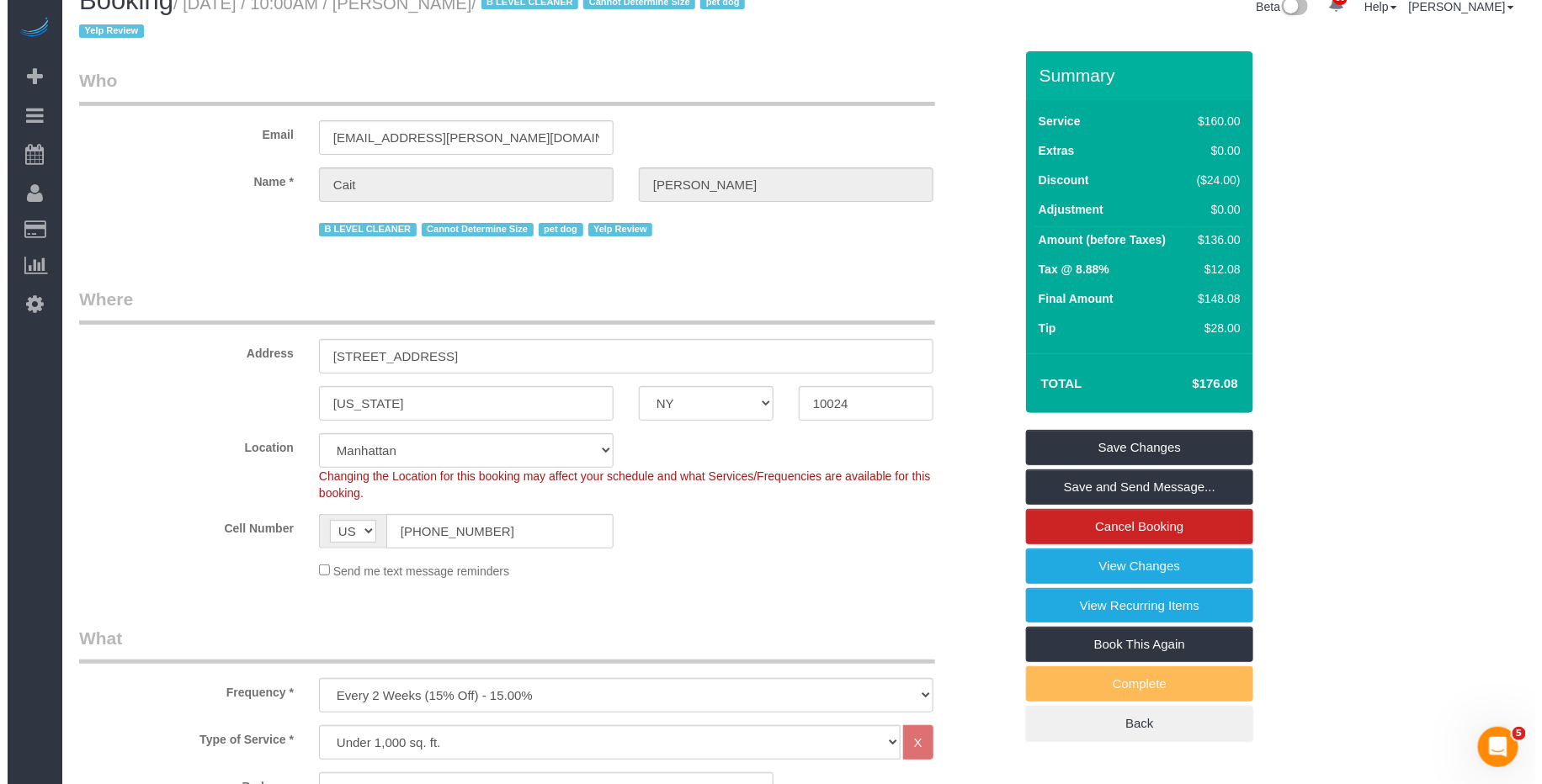
scroll to position [0, 0]
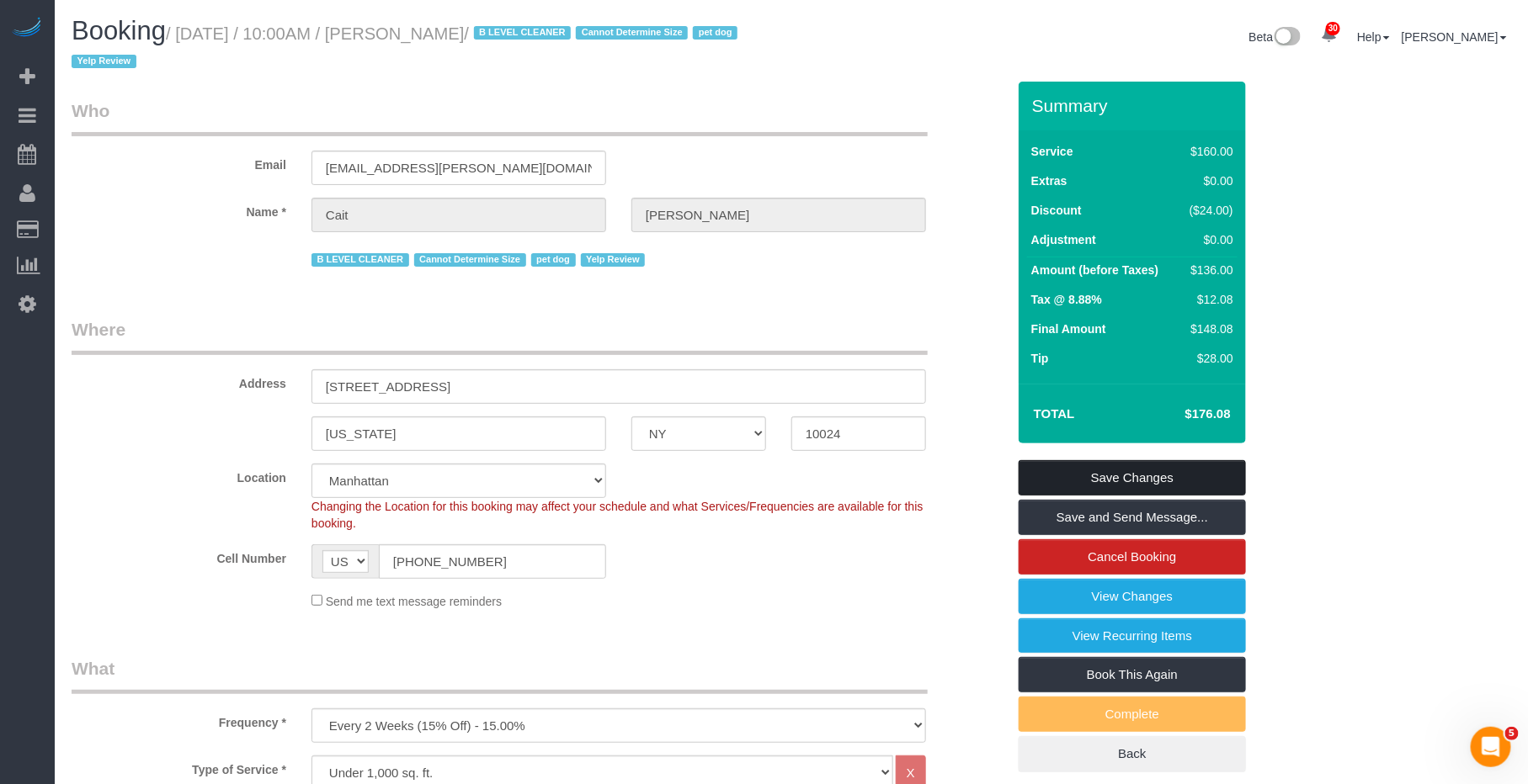
click at [1097, 473] on link "Save Changes" at bounding box center [1132, 478] width 227 height 35
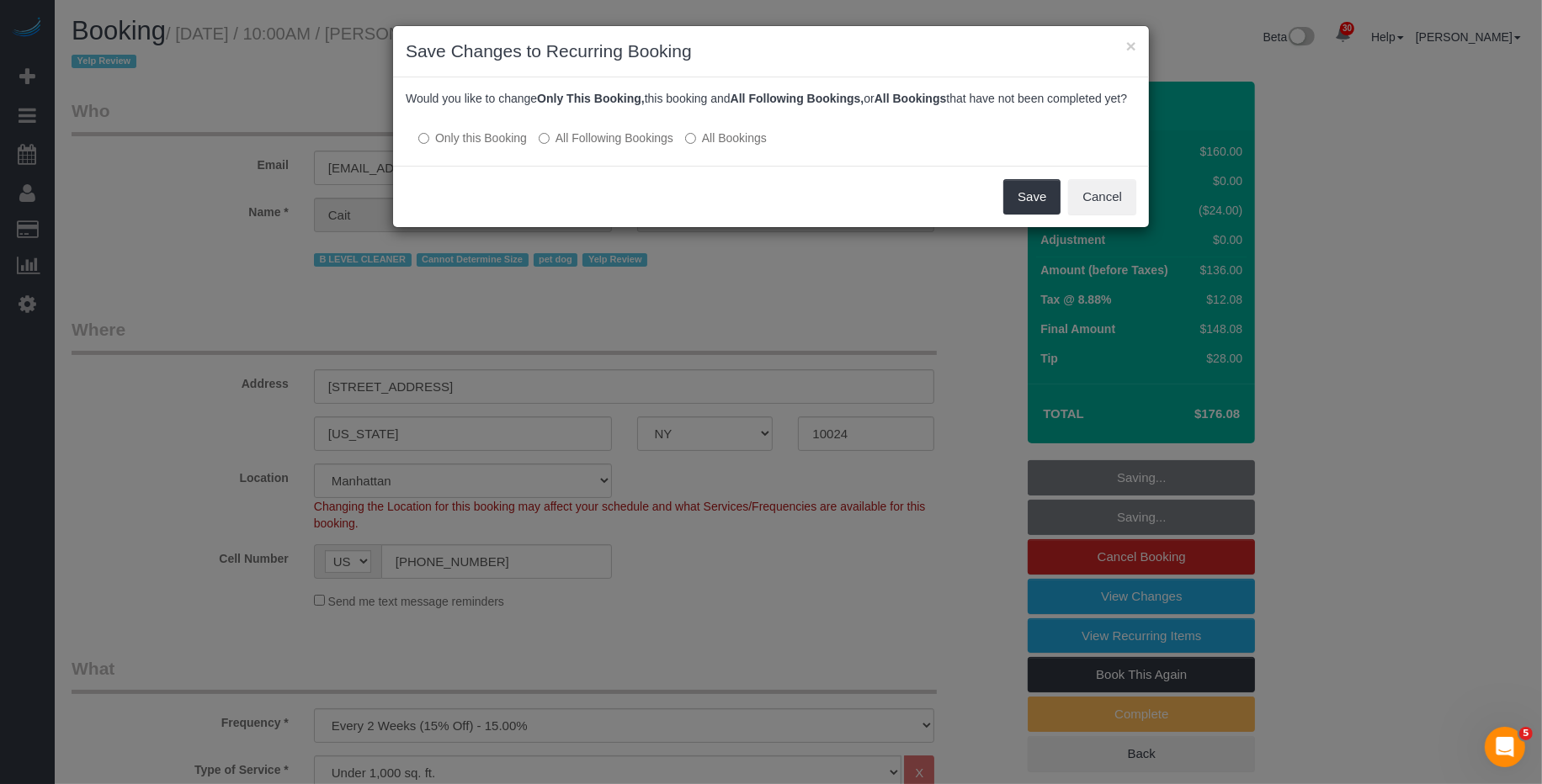
click at [632, 147] on label "All Following Bookings" at bounding box center [606, 138] width 135 height 17
click at [1024, 210] on button "Save" at bounding box center [1032, 197] width 57 height 35
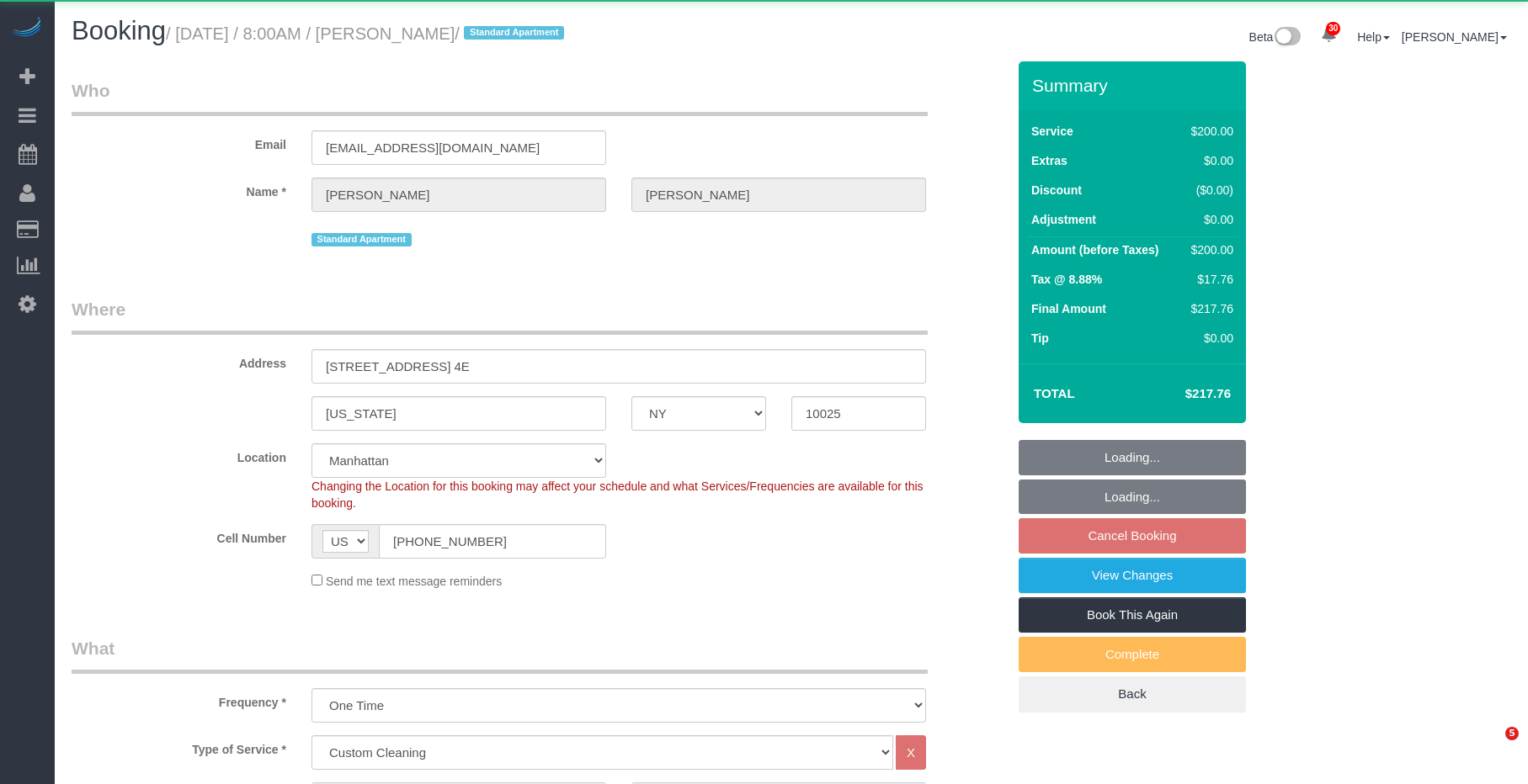
select select "NY"
select select "150"
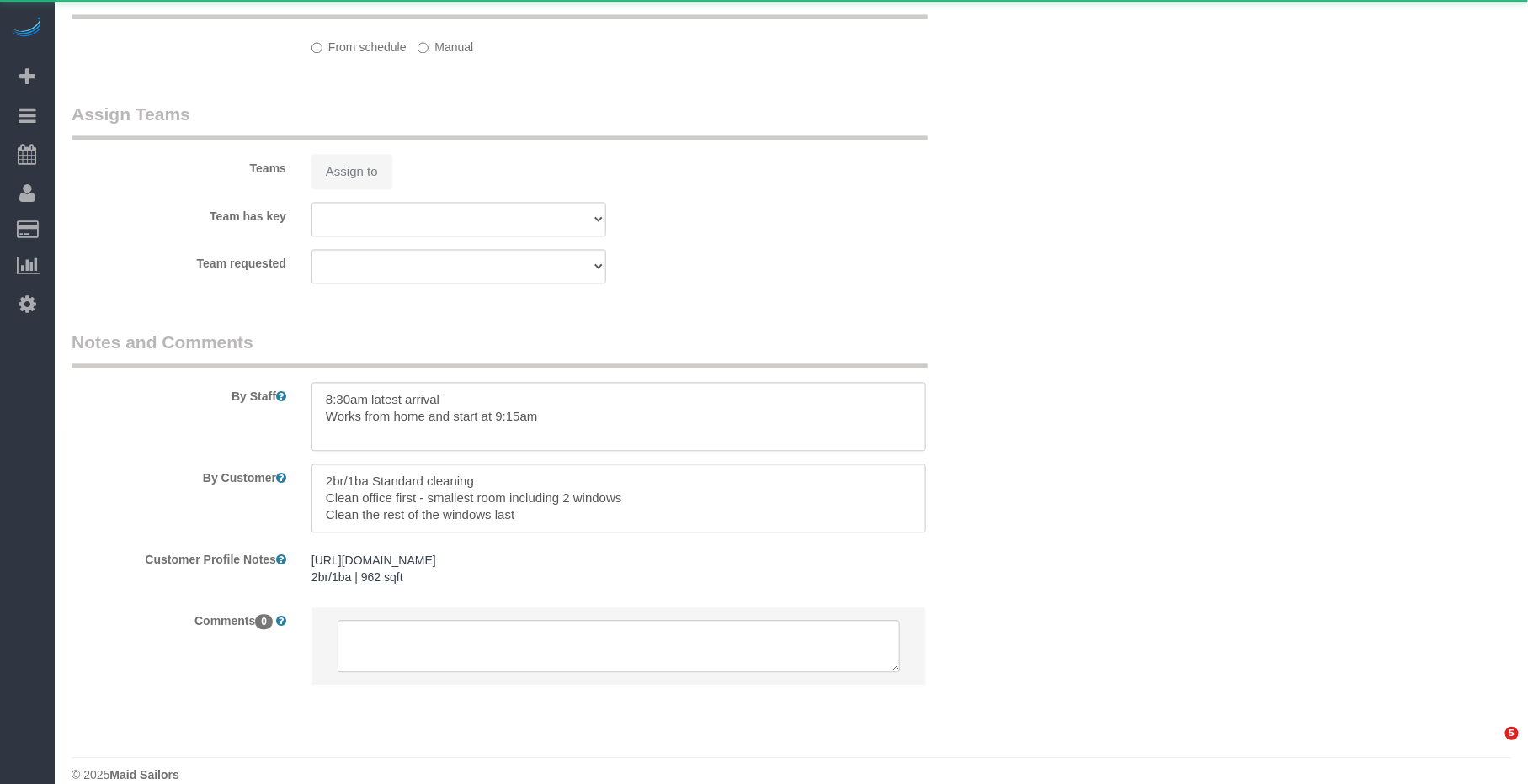
select select "object:1089"
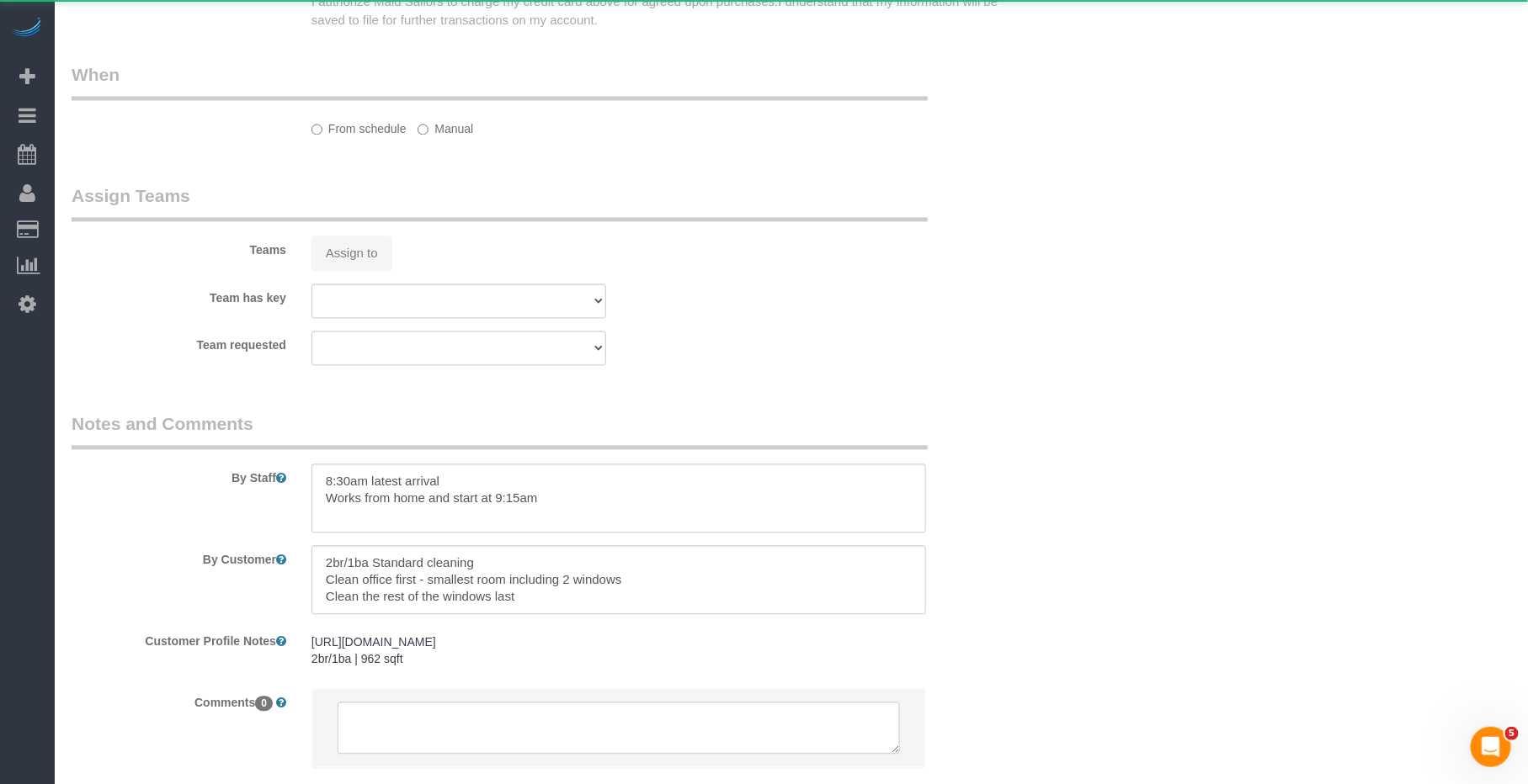
scroll to position [0, 0]
select select "string:stripe-pm_1RLA1H4VGloSiKo74mUMgqPe"
select select "spot1"
select select "number:56"
select select "number:90"
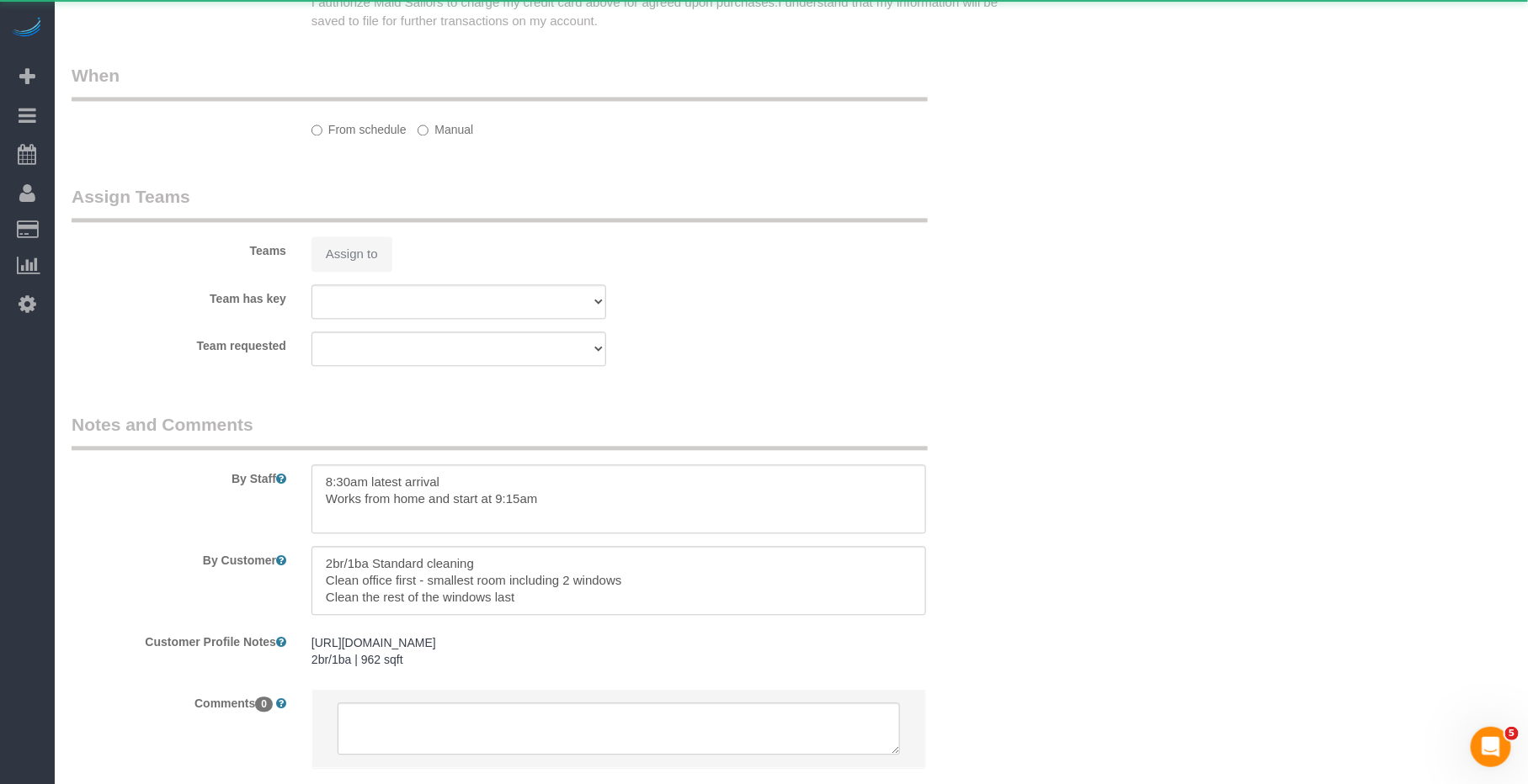
select select "number:15"
select select "number:5"
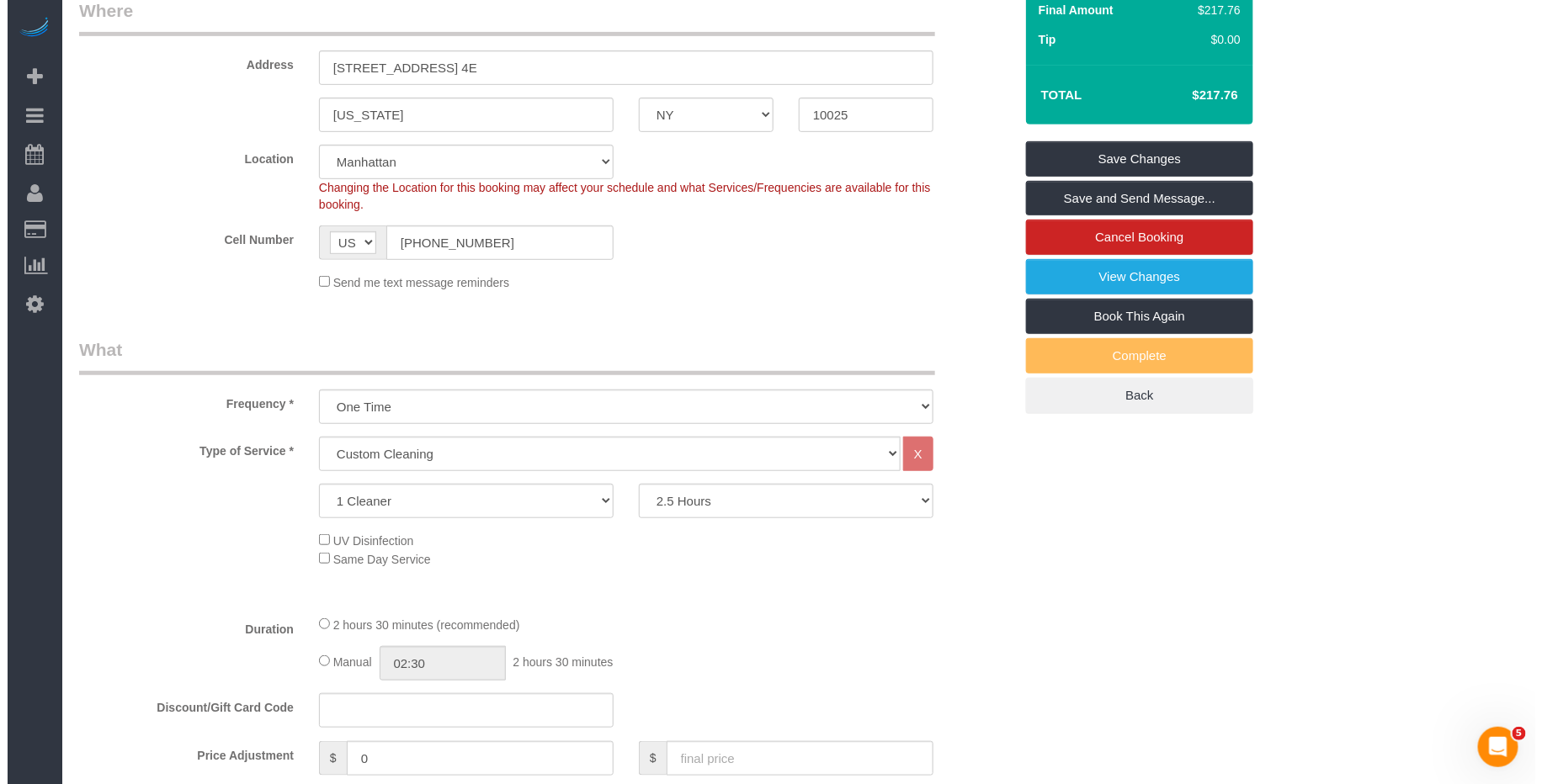
scroll to position [225, 0]
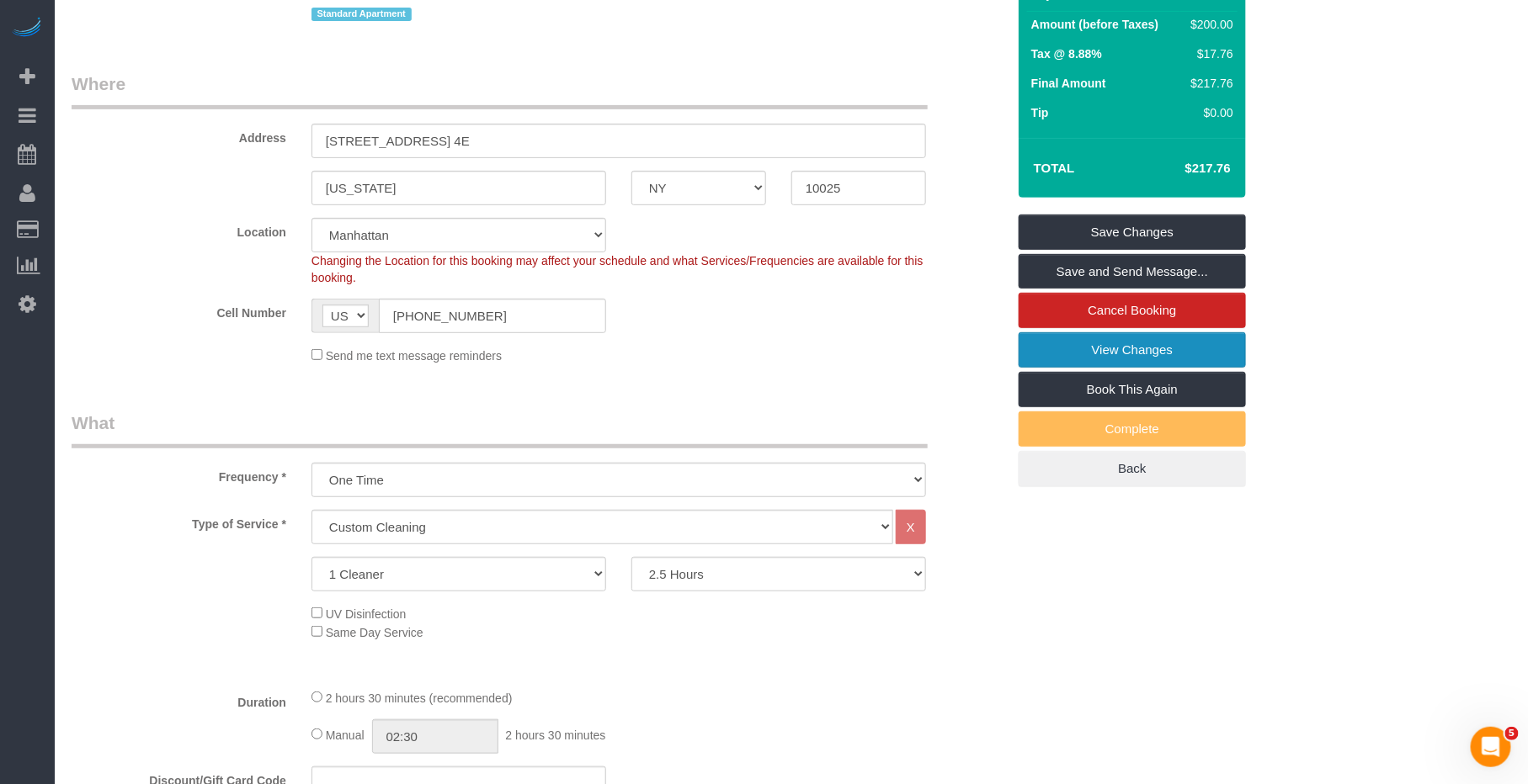
click at [1165, 356] on link "View Changes" at bounding box center [1132, 350] width 227 height 35
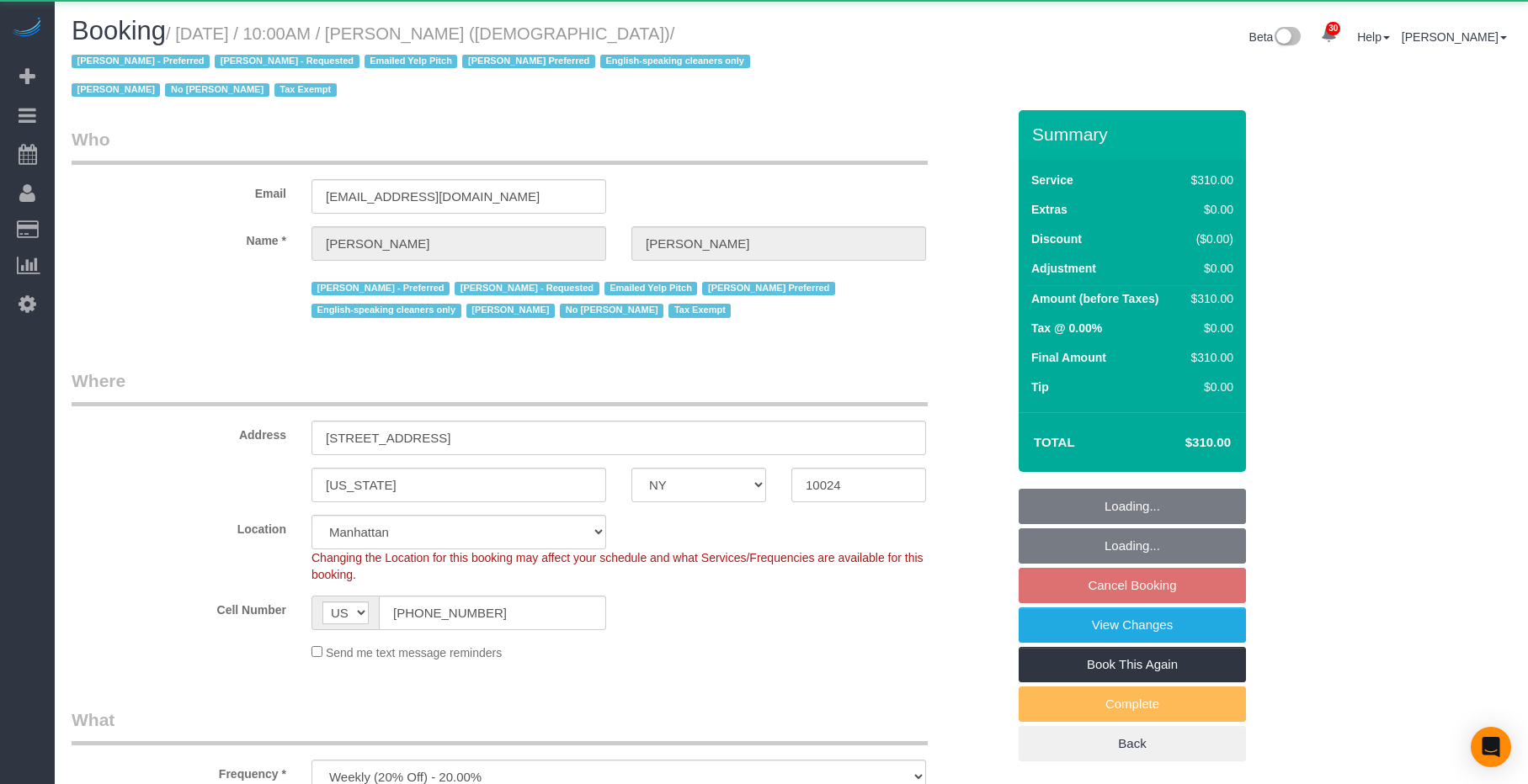
select select "NY"
select select "300"
select select "object:1047"
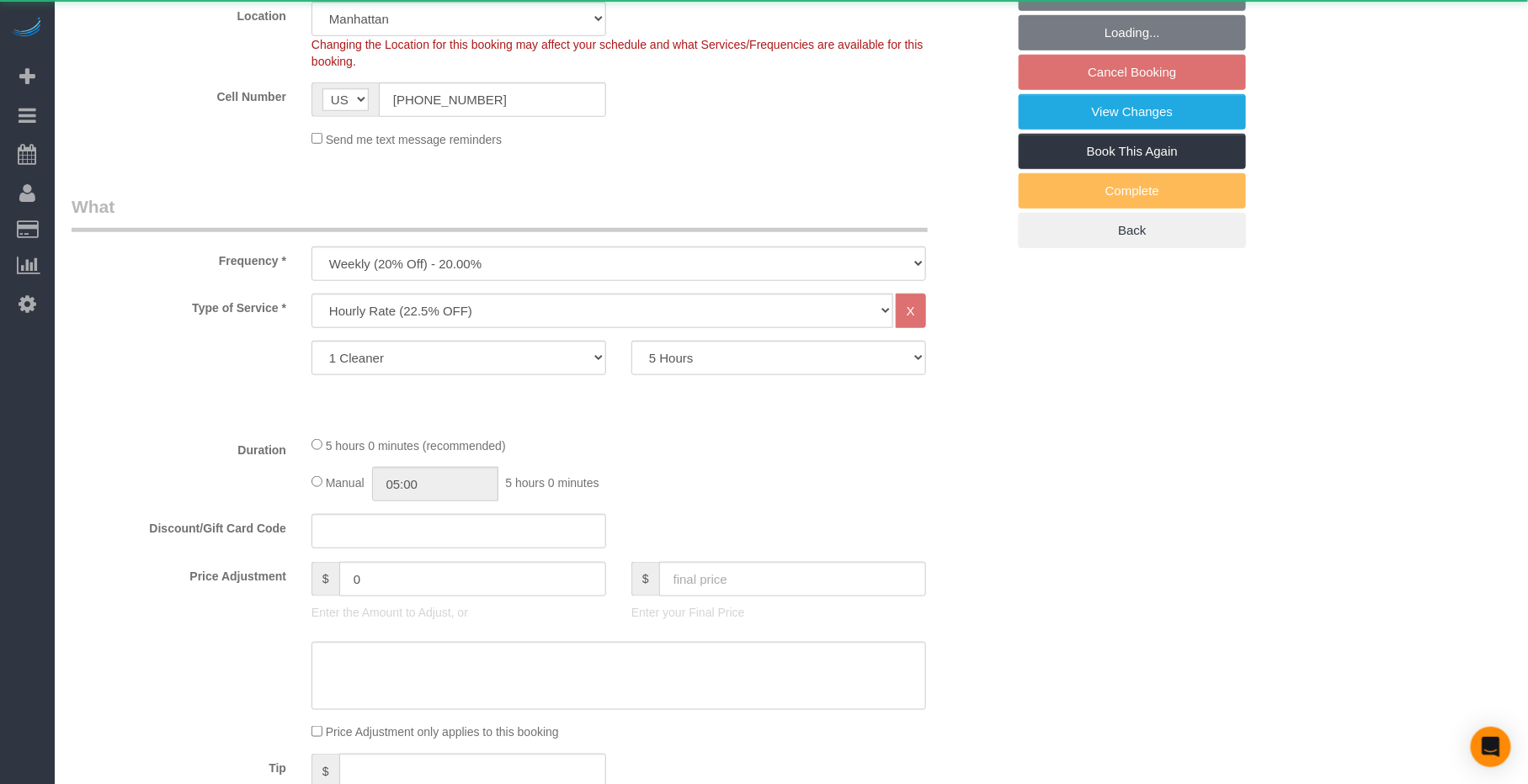
select select "spot3"
select select "number:89"
select select "number:90"
select select "number:15"
select select "number:7"
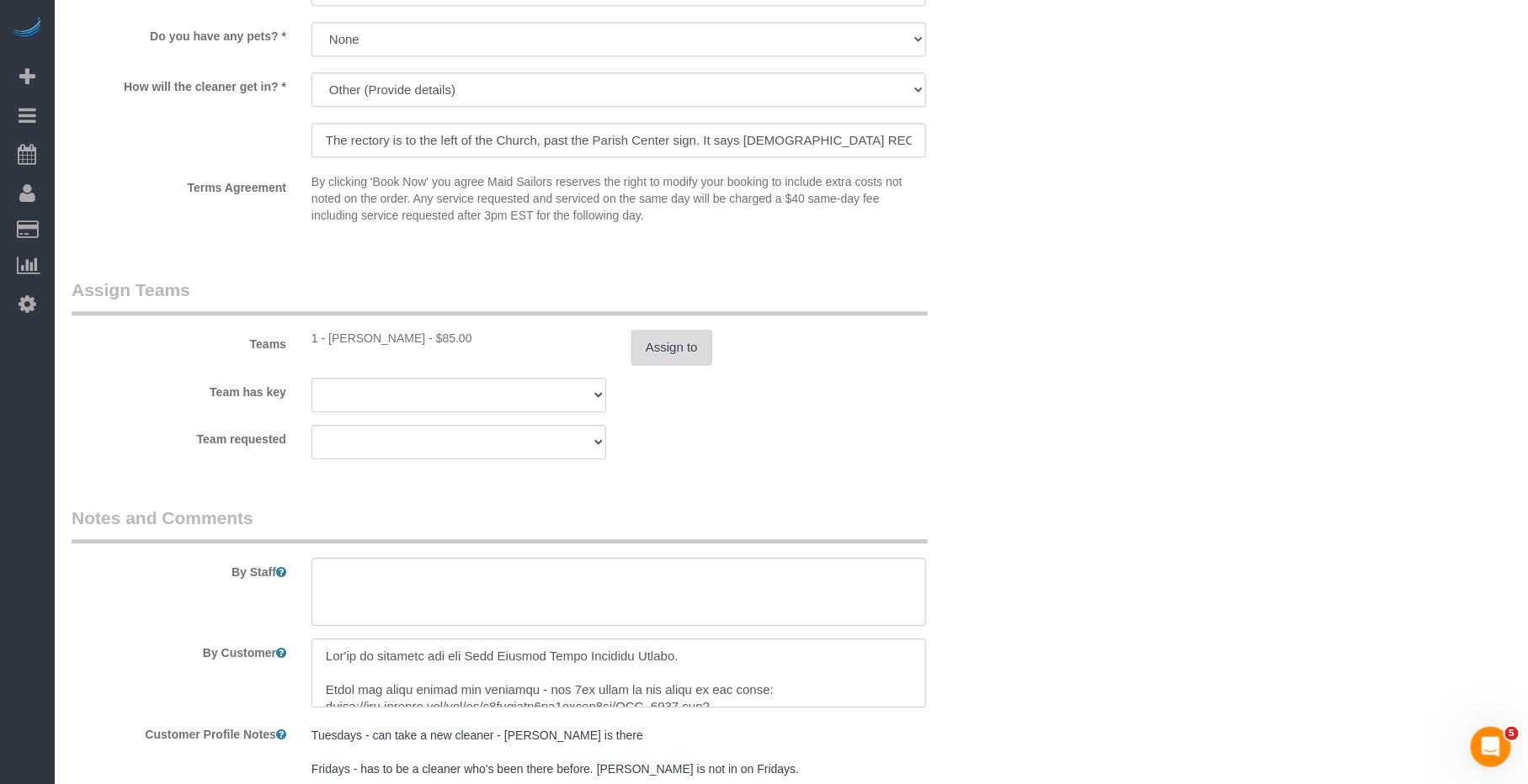
click at [696, 354] on button "Assign to" at bounding box center [672, 348] width 81 height 35
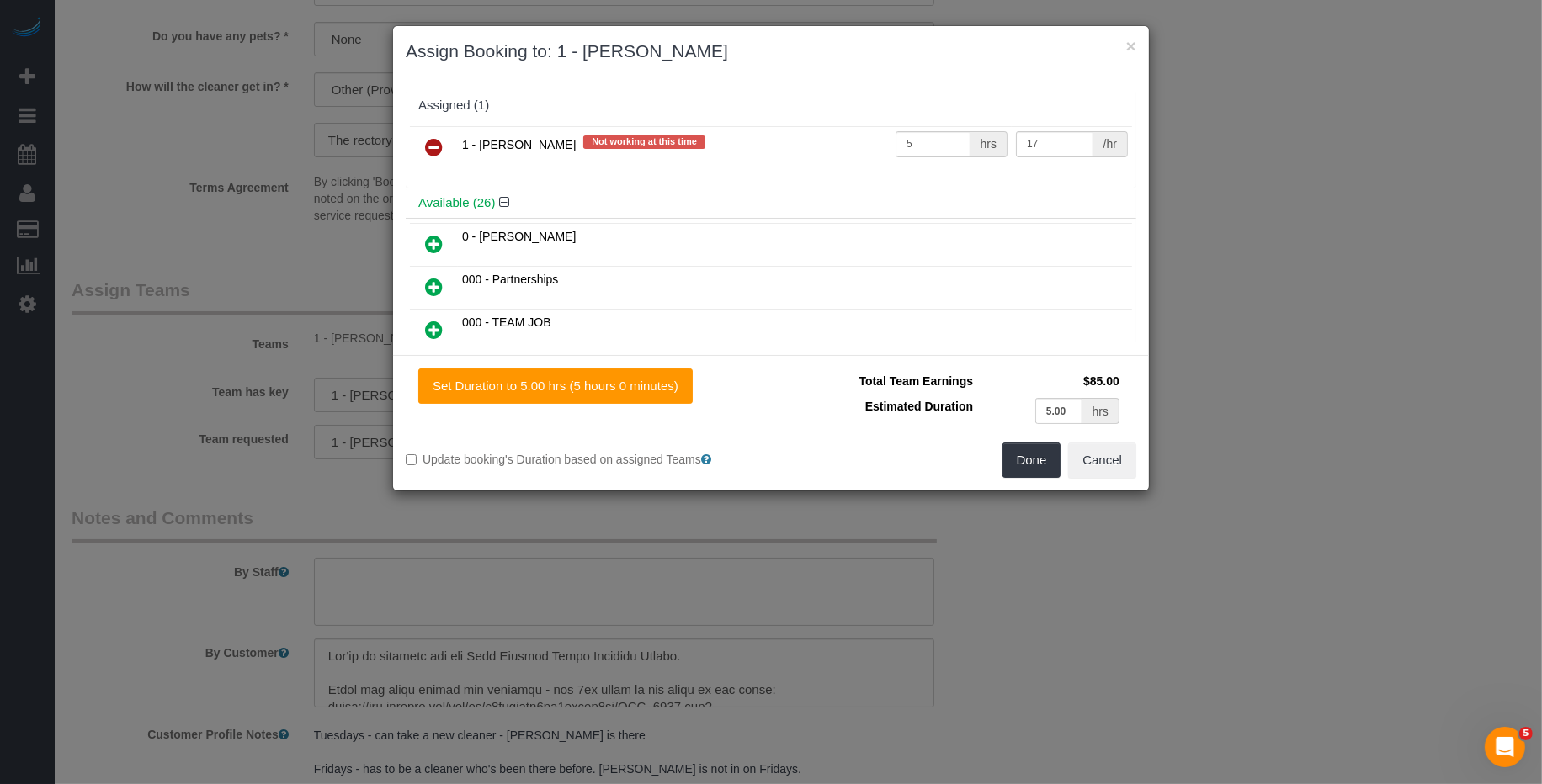
click at [444, 154] on link at bounding box center [434, 149] width 40 height 34
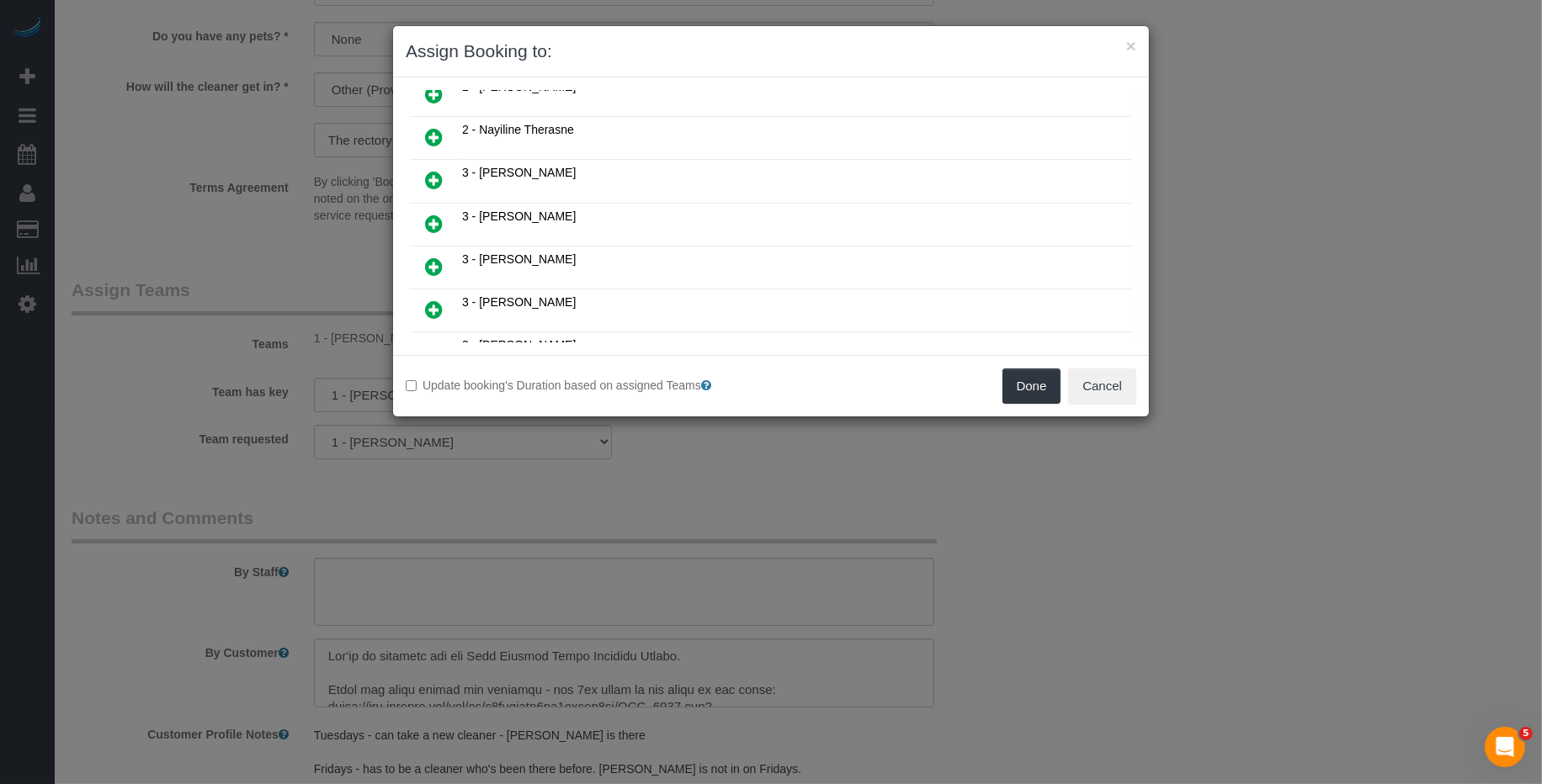
scroll to position [1012, 0]
click at [518, 324] on icon at bounding box center [518, 330] width 10 height 13
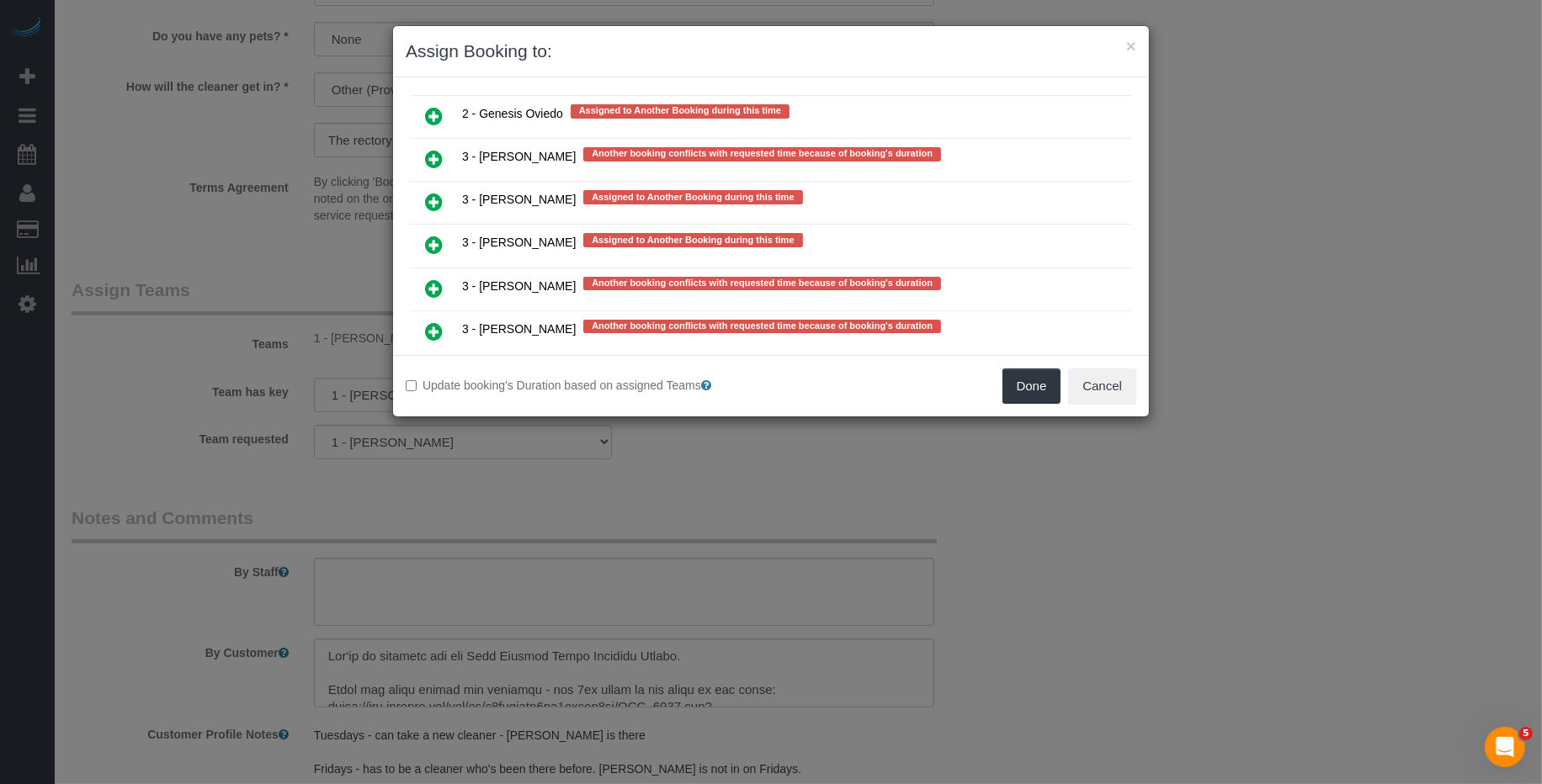
click at [436, 192] on icon at bounding box center [434, 202] width 18 height 20
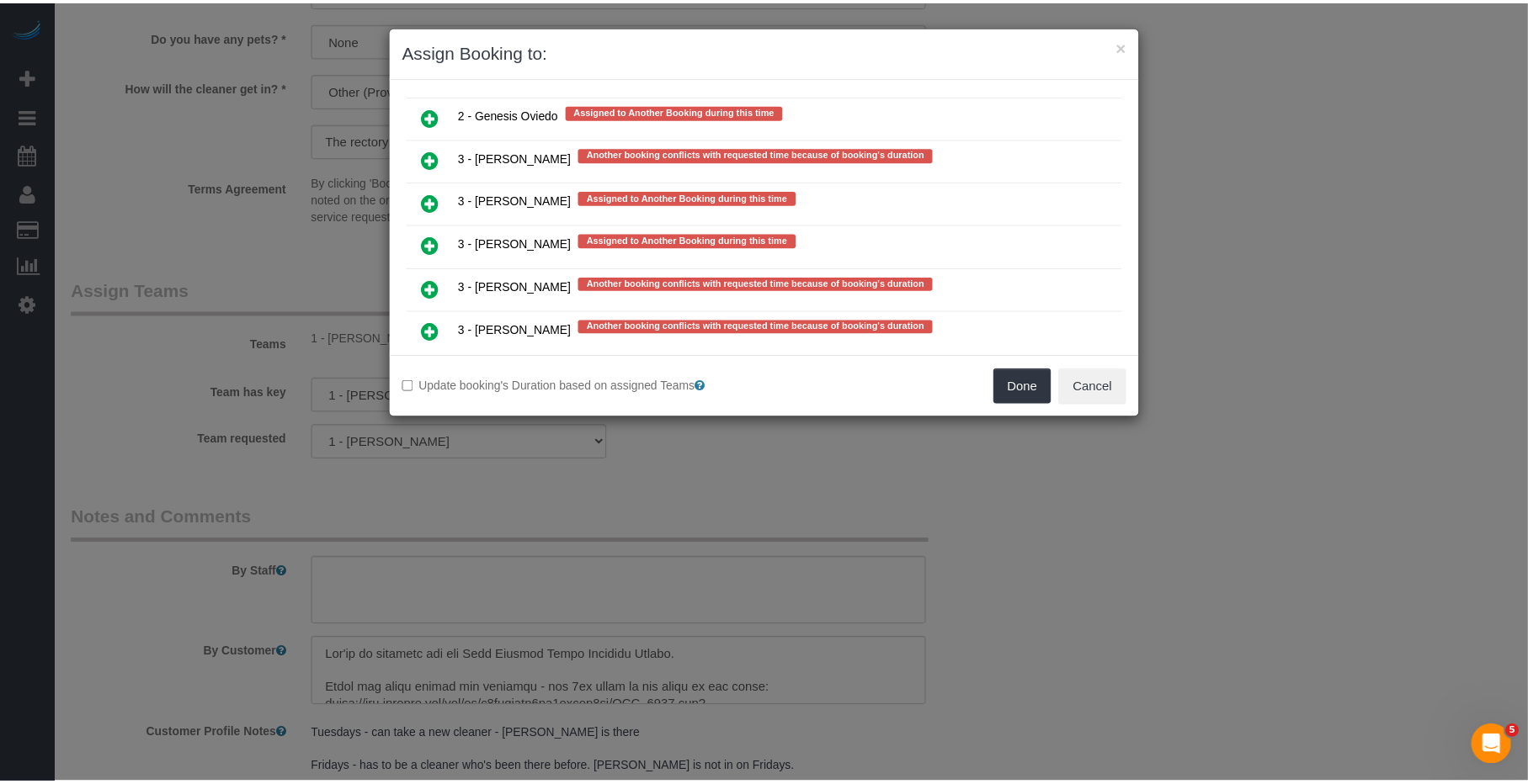
scroll to position [3146, 0]
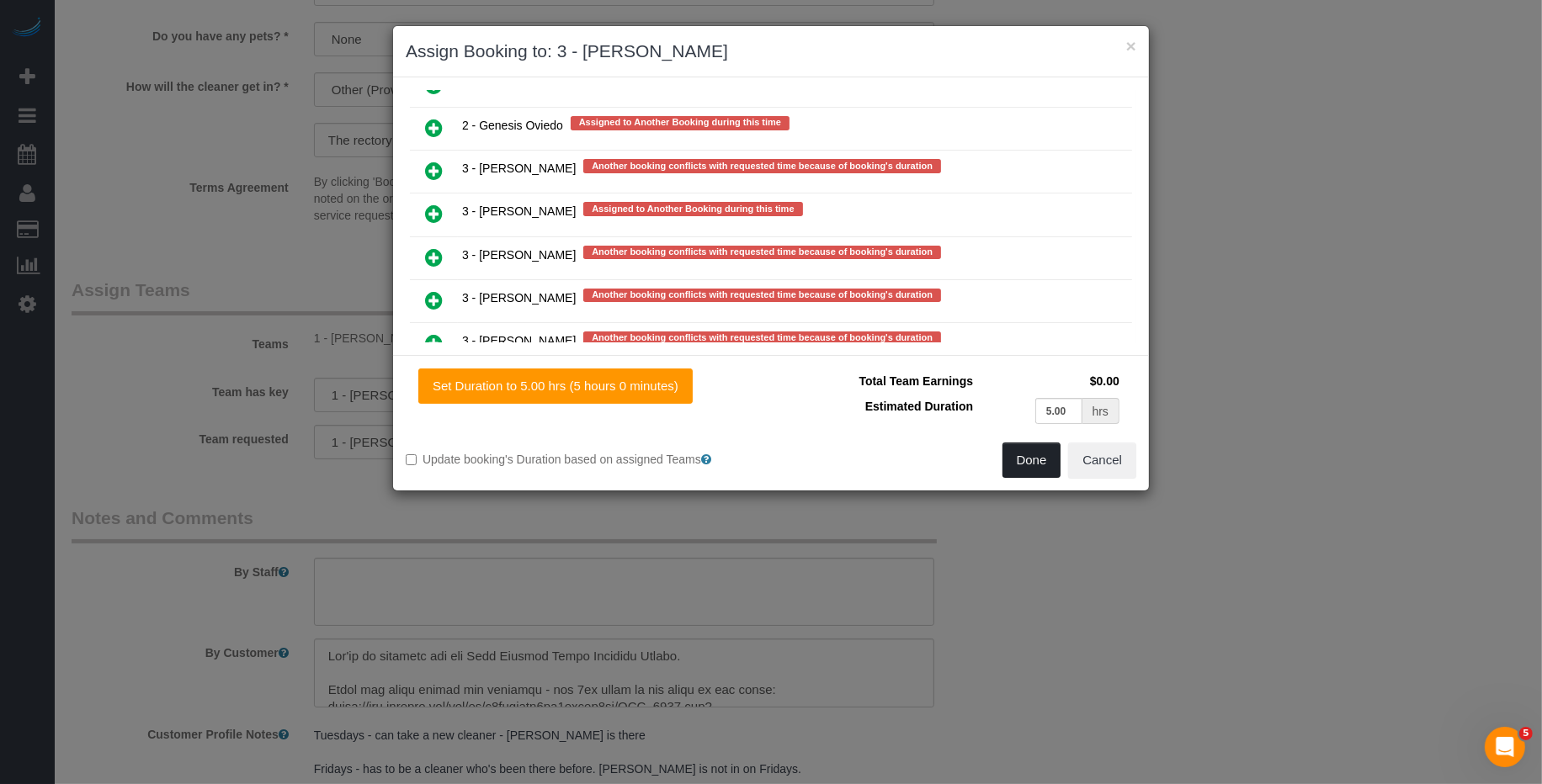
click at [1028, 460] on button "Done" at bounding box center [1032, 461] width 59 height 35
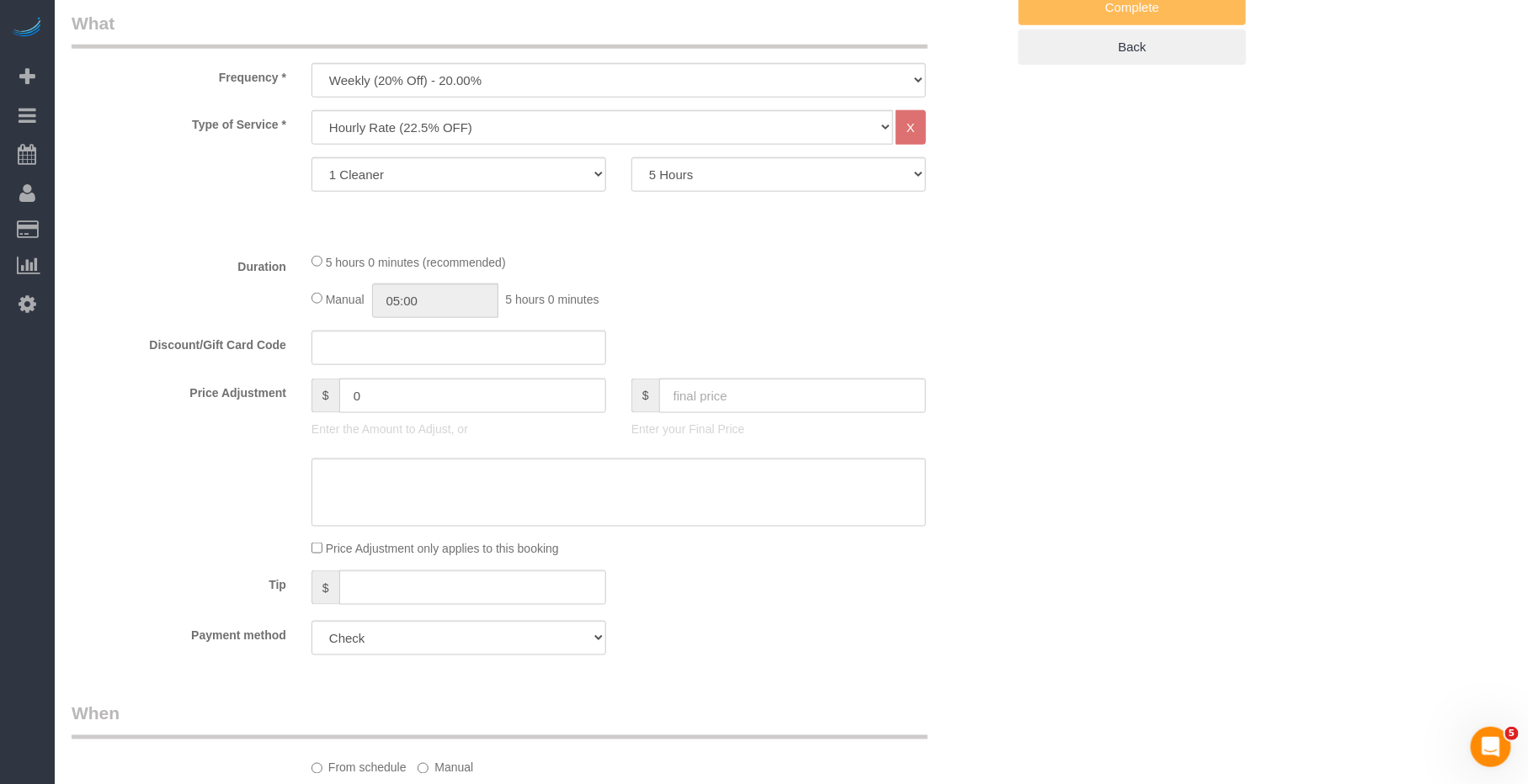
scroll to position [0, 0]
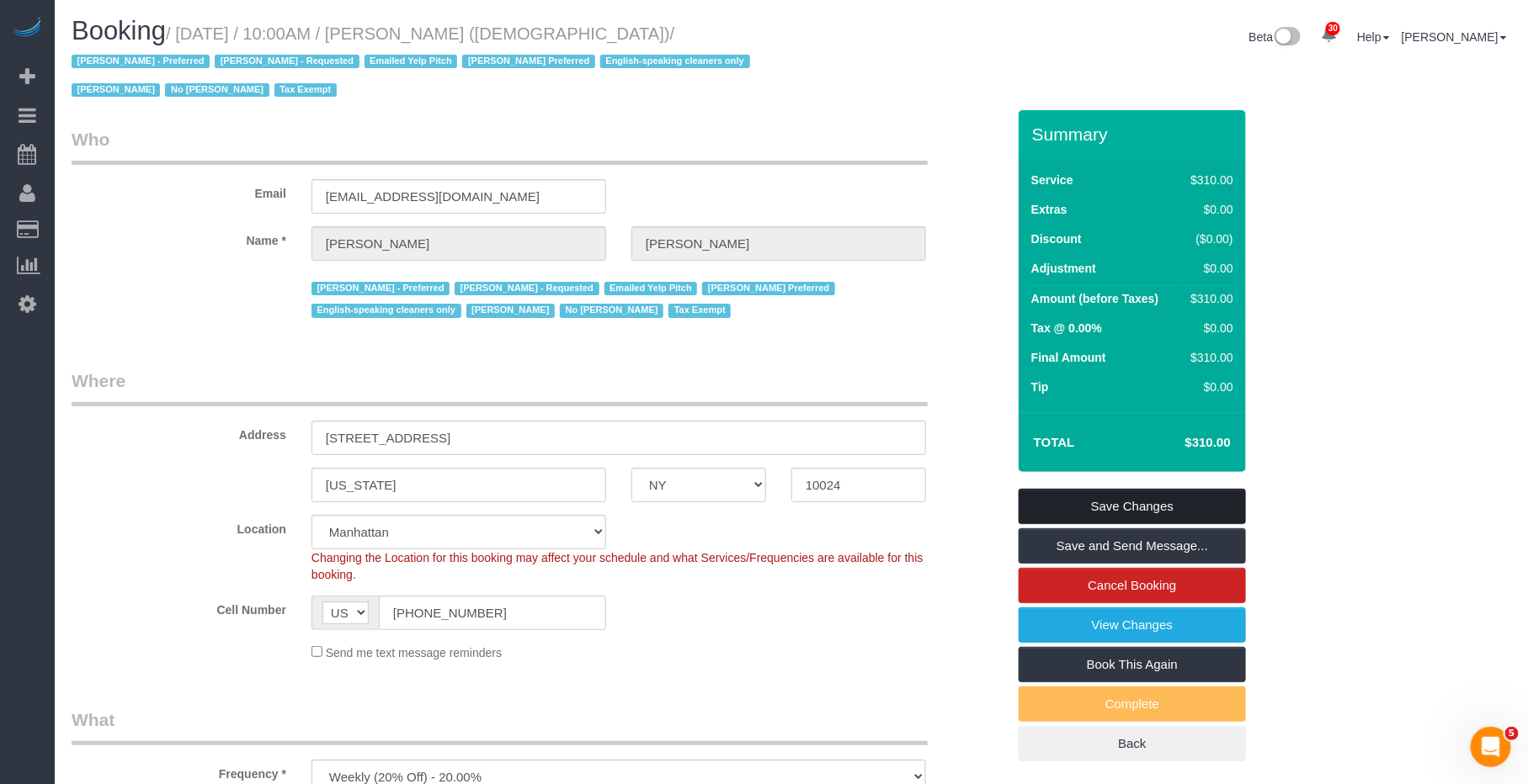
click at [1074, 498] on link "Save Changes" at bounding box center [1132, 506] width 227 height 35
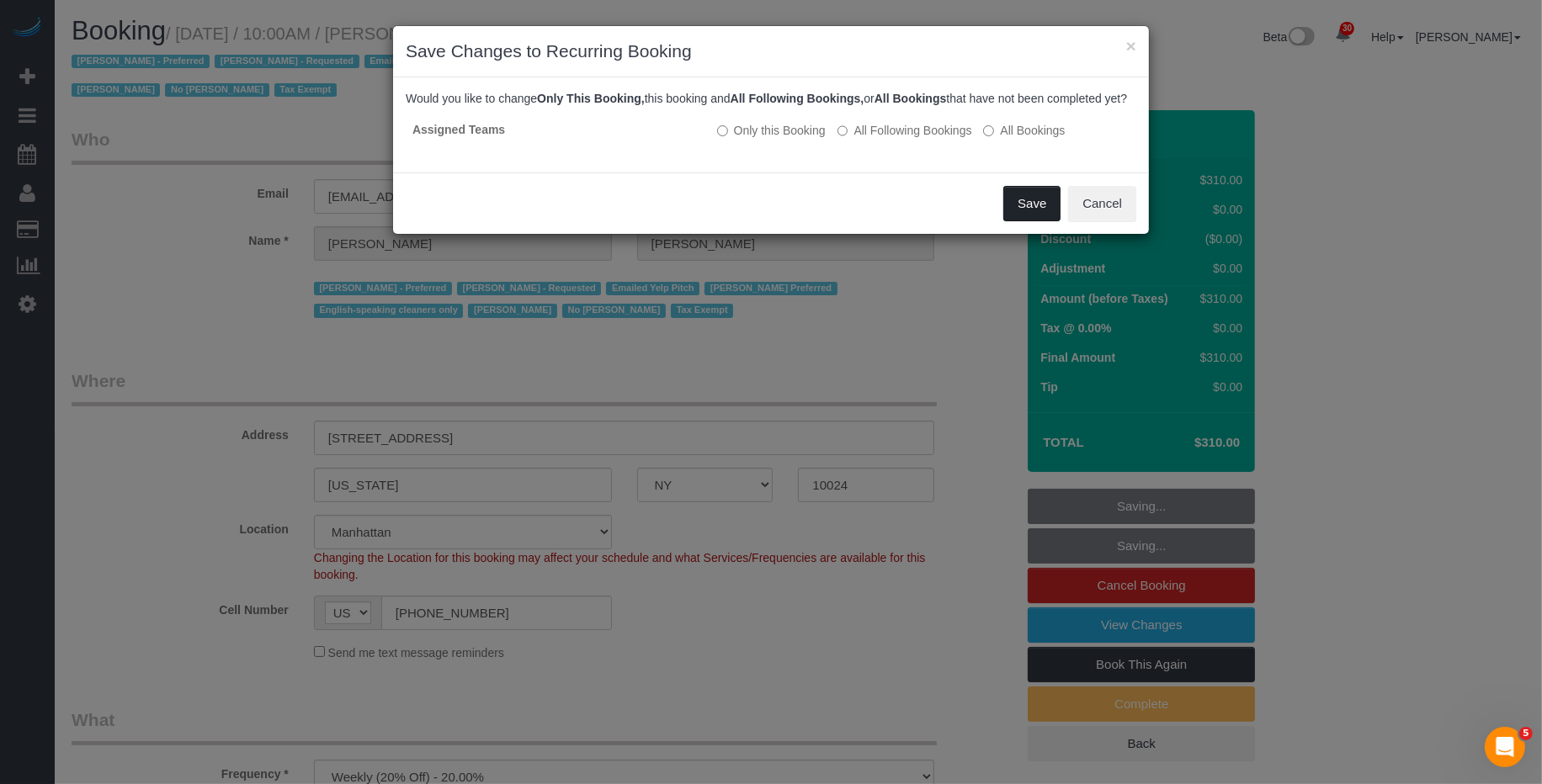
click at [1022, 212] on button "Save" at bounding box center [1032, 203] width 57 height 35
